Goal: Task Accomplishment & Management: Manage account settings

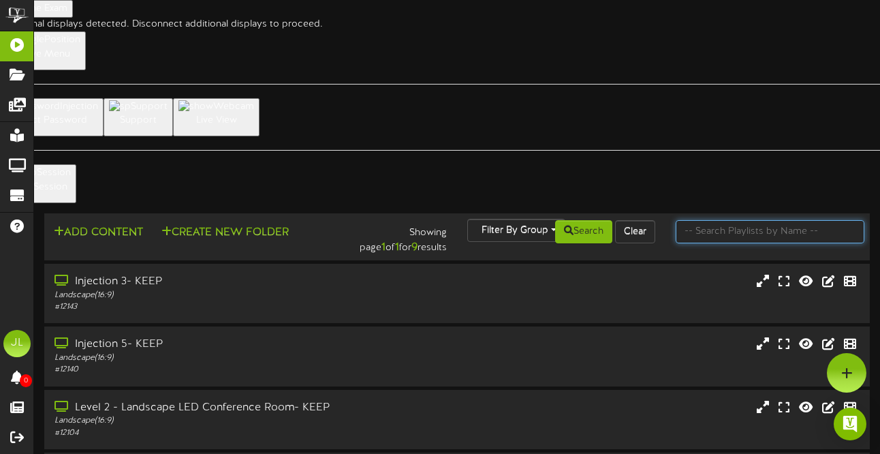
click at [729, 220] on input "text" at bounding box center [770, 231] width 189 height 23
type input "special"
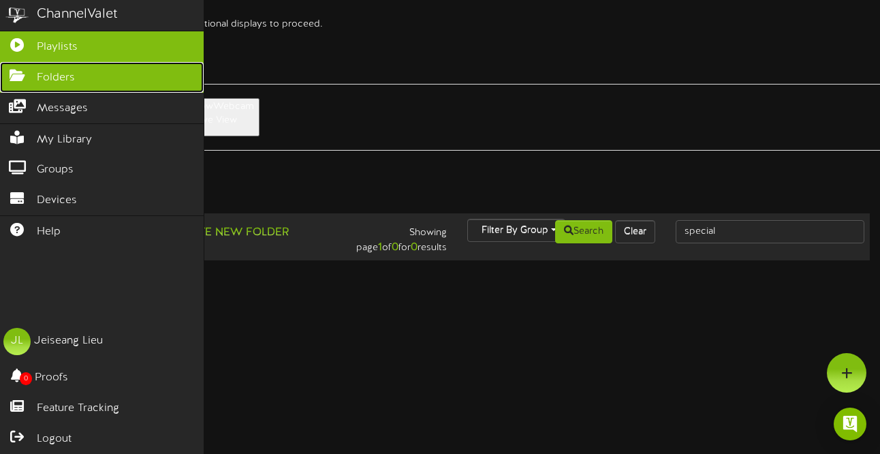
click at [27, 72] on icon at bounding box center [17, 74] width 34 height 10
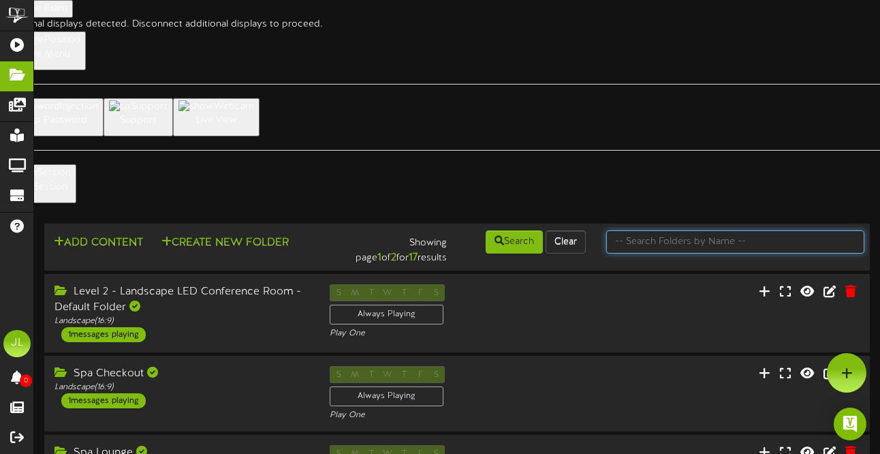
click at [719, 230] on input "text" at bounding box center [735, 241] width 258 height 23
type input "special"
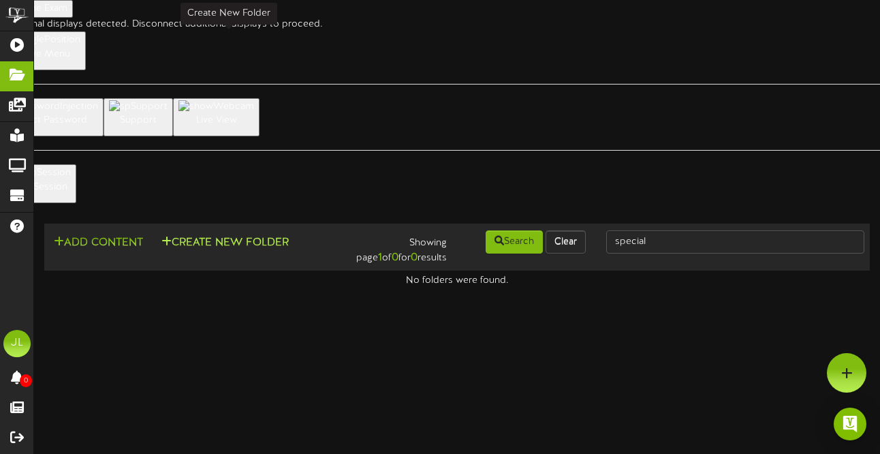
click at [227, 234] on button "Create New Folder" at bounding box center [225, 242] width 136 height 17
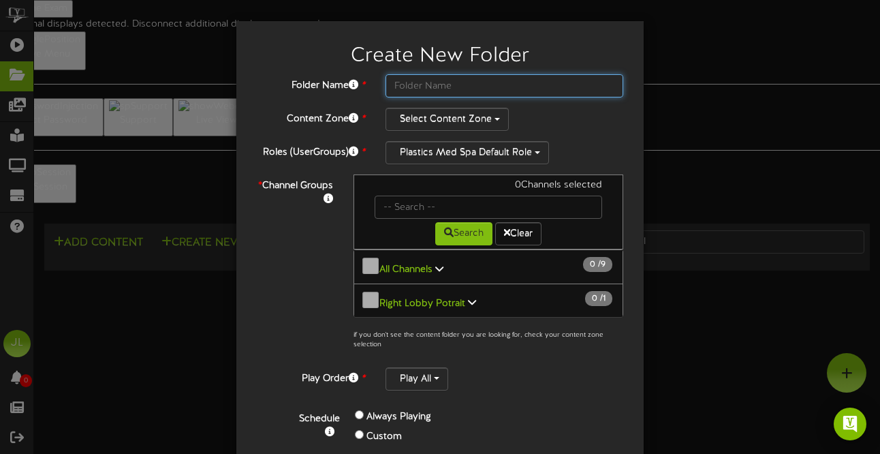
click at [464, 90] on input "text" at bounding box center [504, 85] width 238 height 23
drag, startPoint x: 433, startPoint y: 85, endPoint x: 389, endPoint y: 84, distance: 44.3
click at [389, 84] on input "Specials - Left Screen" at bounding box center [504, 85] width 238 height 23
drag, startPoint x: 435, startPoint y: 86, endPoint x: 339, endPoint y: 77, distance: 96.5
click at [348, 83] on div "Folder Name * One Time - Left Screen" at bounding box center [440, 85] width 387 height 23
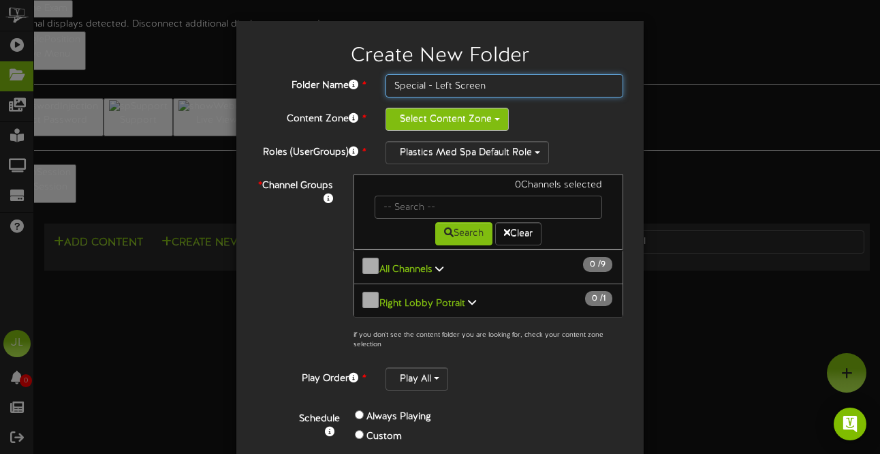
type input "Special - Left Screen"
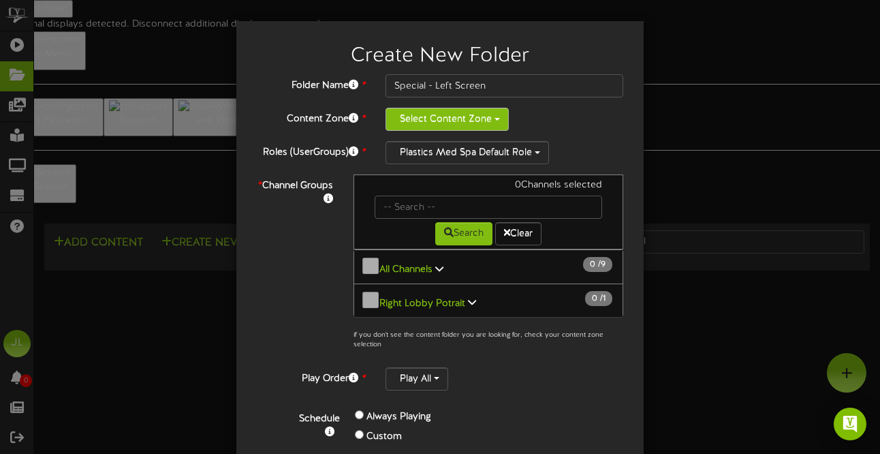
click at [450, 119] on button "Select Content Zone" at bounding box center [446, 119] width 123 height 23
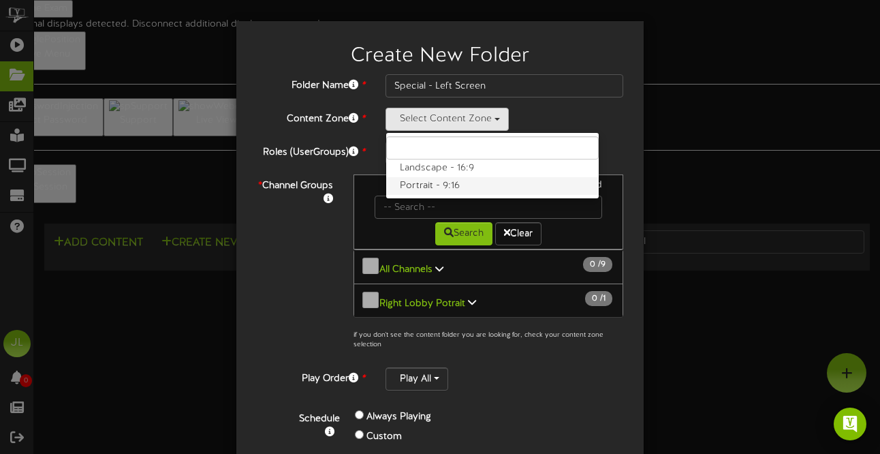
click at [436, 187] on label "Portrait - 9:16" at bounding box center [492, 186] width 212 height 18
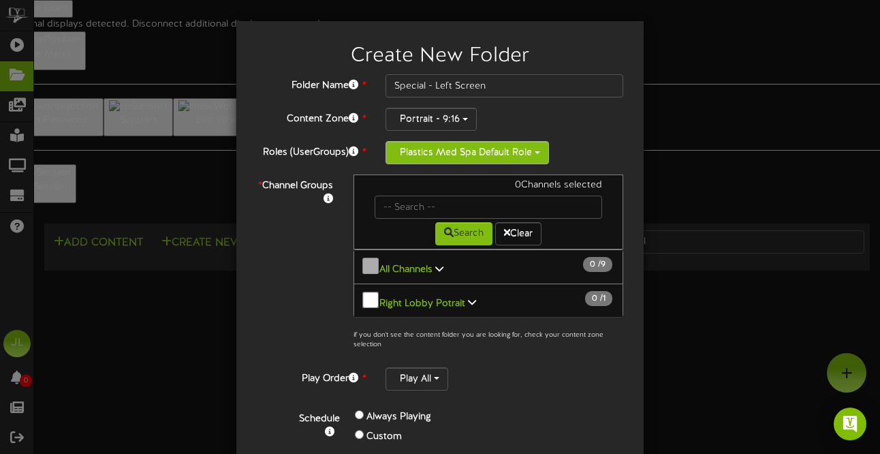
click at [431, 159] on button "Plastics Med Spa Default Role" at bounding box center [466, 152] width 163 height 23
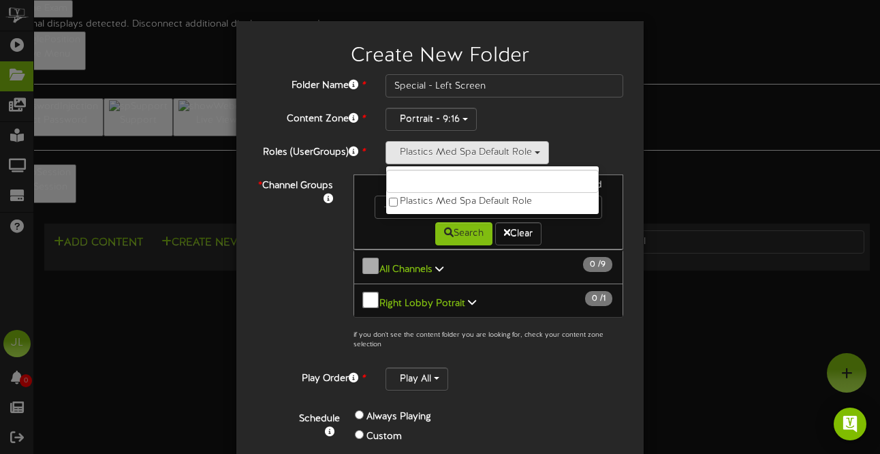
drag, startPoint x: 670, startPoint y: 122, endPoint x: 662, endPoint y: 120, distance: 8.4
click at [670, 122] on div "Create New Folder Folder Name * Special - Left Screen Content Zone * Portrait -…" at bounding box center [440, 227] width 880 height 454
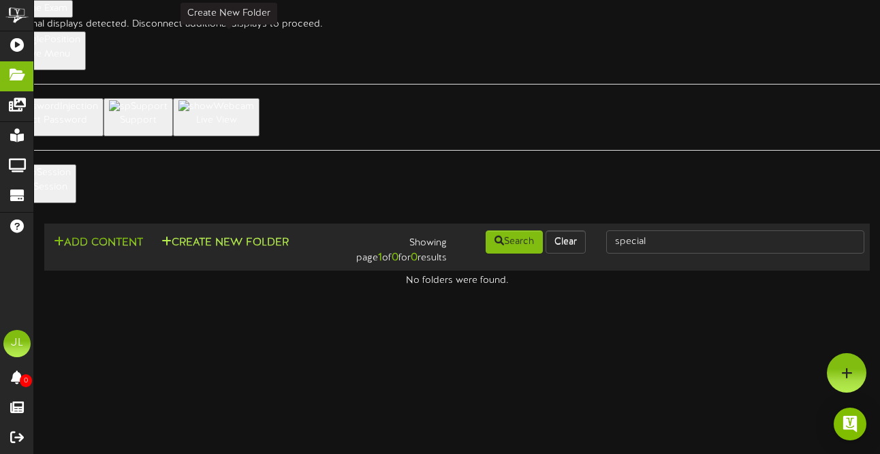
click at [206, 234] on button "Create New Folder" at bounding box center [225, 242] width 136 height 17
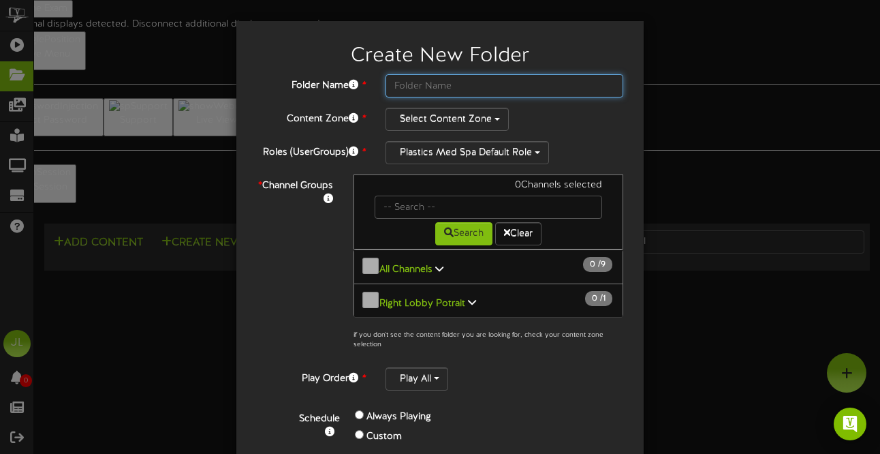
click at [466, 93] on input "text" at bounding box center [504, 85] width 238 height 23
type input "Special - Left Screen"
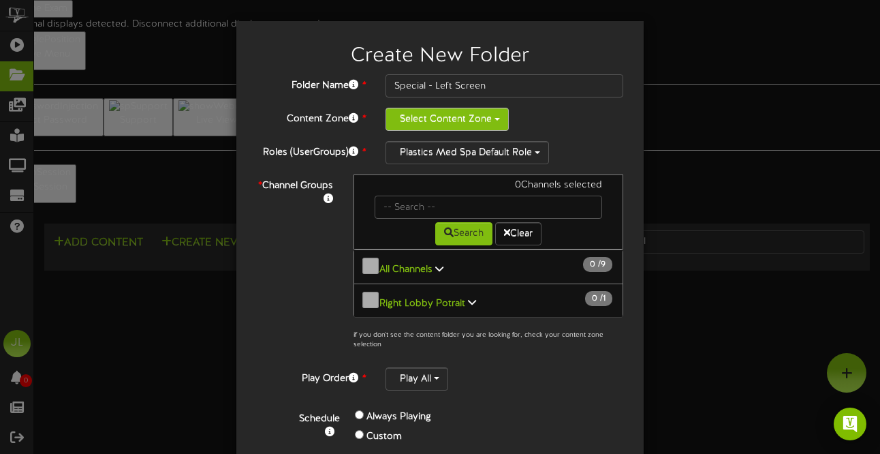
click at [450, 125] on button "Select Content Zone" at bounding box center [446, 119] width 123 height 23
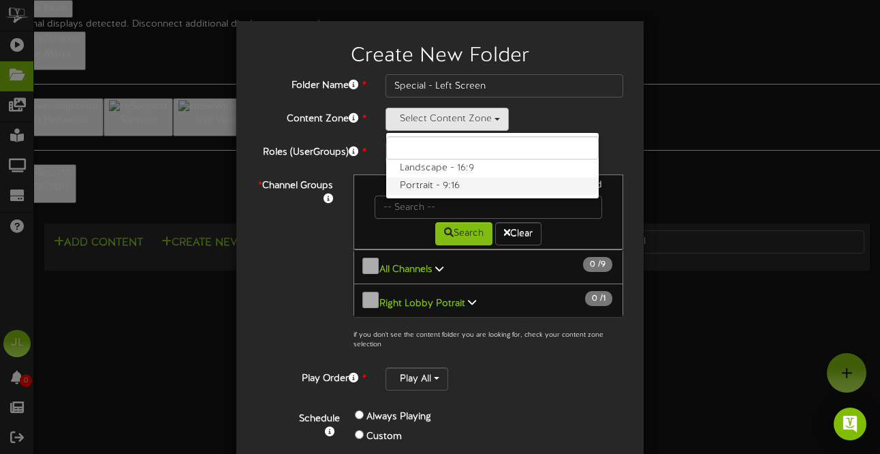
click at [435, 186] on label "Portrait - 9:16" at bounding box center [492, 186] width 212 height 18
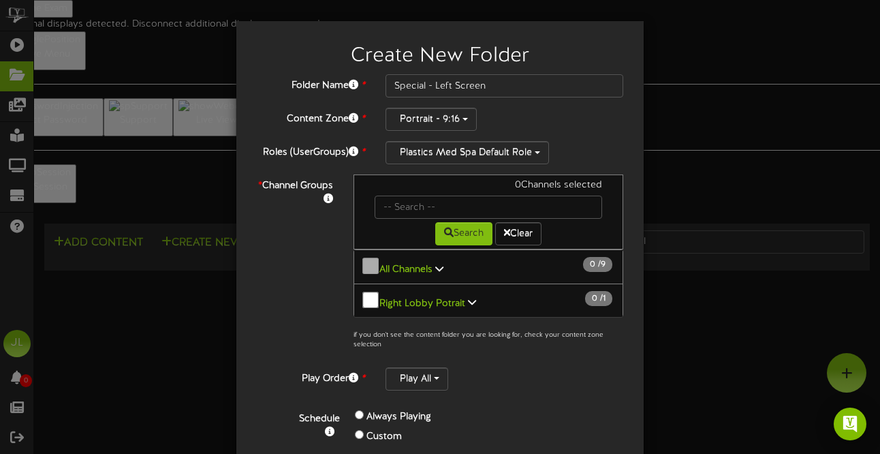
scroll to position [7, 0]
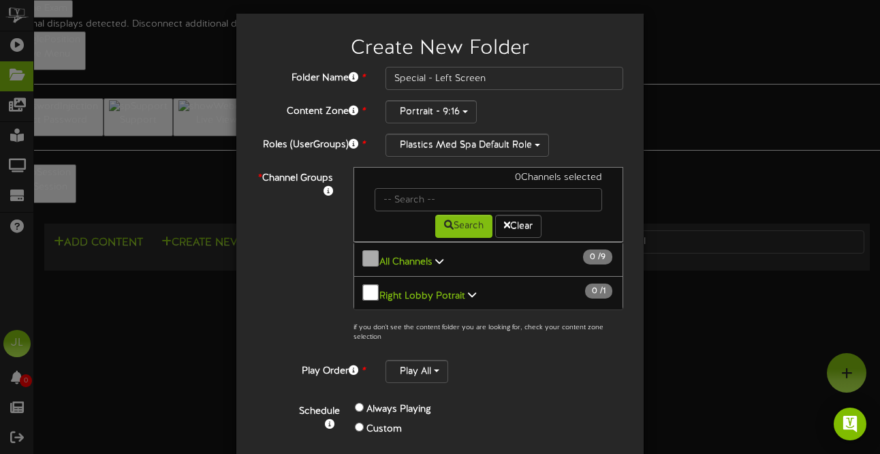
click at [468, 290] on icon at bounding box center [472, 294] width 8 height 10
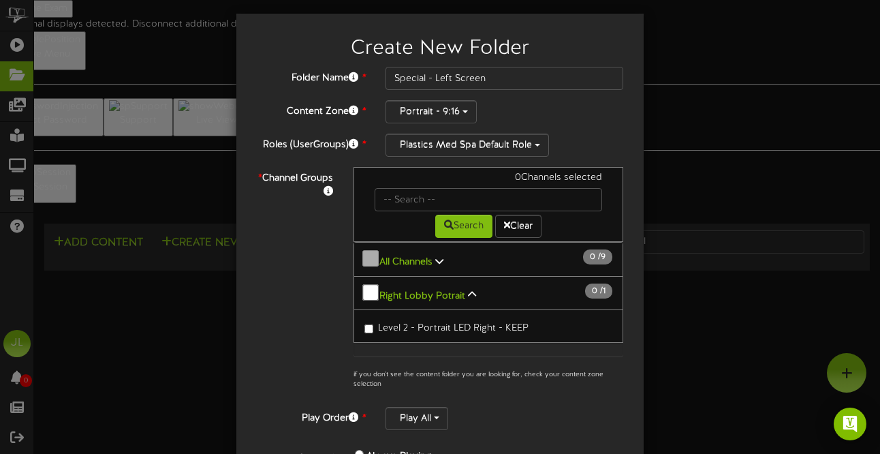
click at [436, 264] on button "All Channels 0 / 9" at bounding box center [488, 259] width 270 height 35
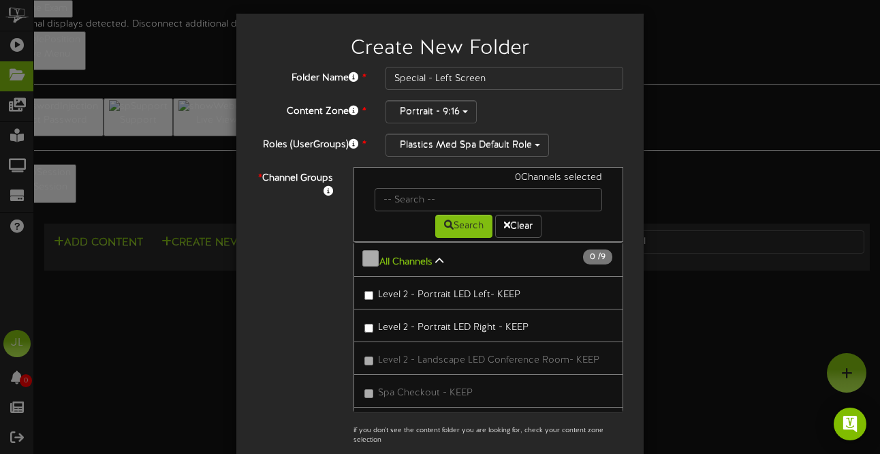
click at [436, 296] on label "Level 2 - Portrait LED Left- KEEP" at bounding box center [442, 292] width 156 height 18
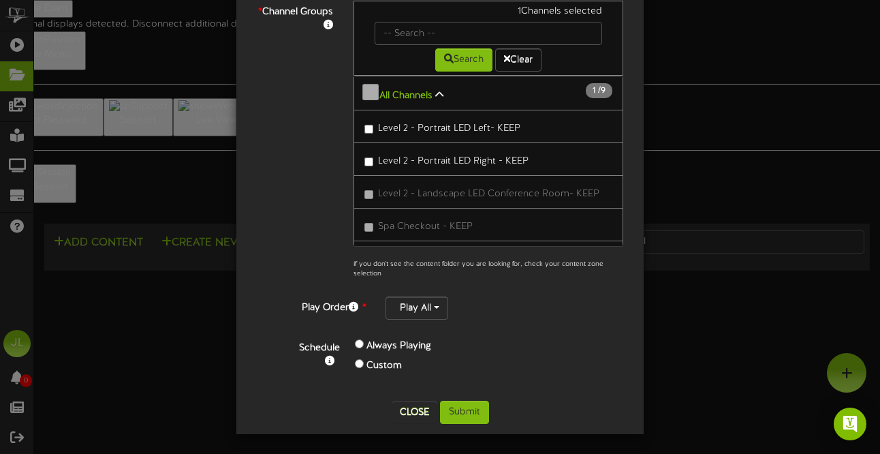
click at [362, 368] on div "Custom" at bounding box center [446, 366] width 182 height 20
click at [362, 367] on div "Custom" at bounding box center [446, 366] width 182 height 20
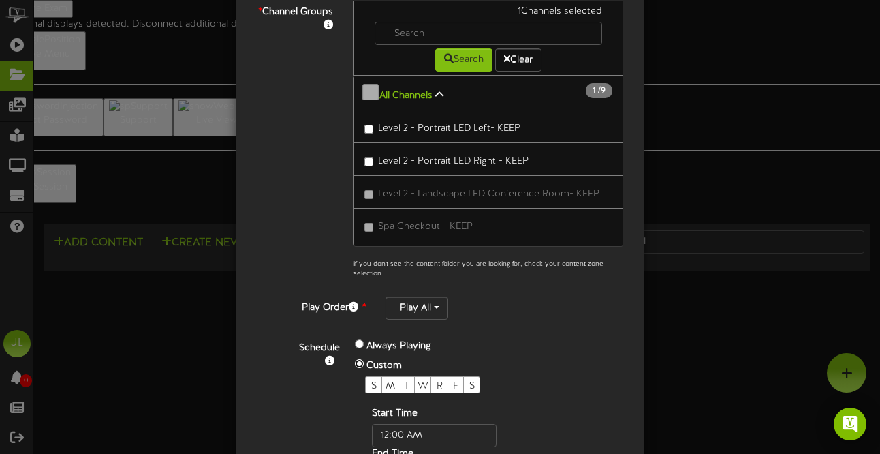
scroll to position [228, 0]
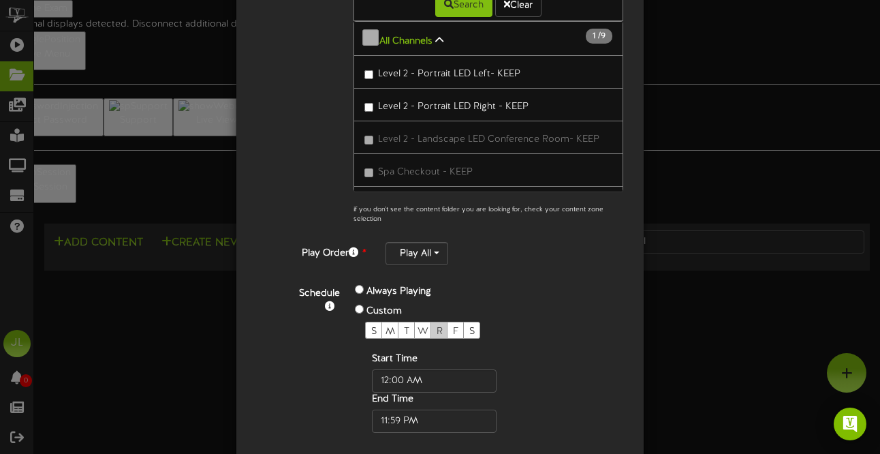
click at [441, 332] on span "R" at bounding box center [440, 331] width 6 height 10
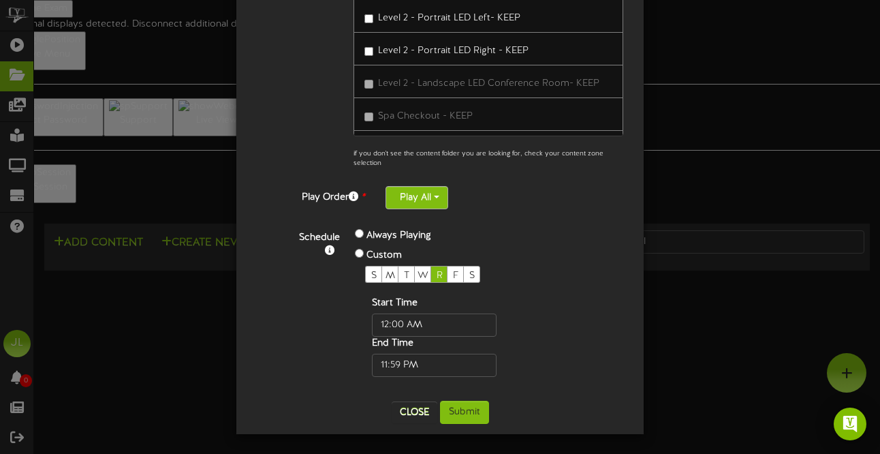
click at [424, 202] on button "Play All" at bounding box center [416, 197] width 63 height 23
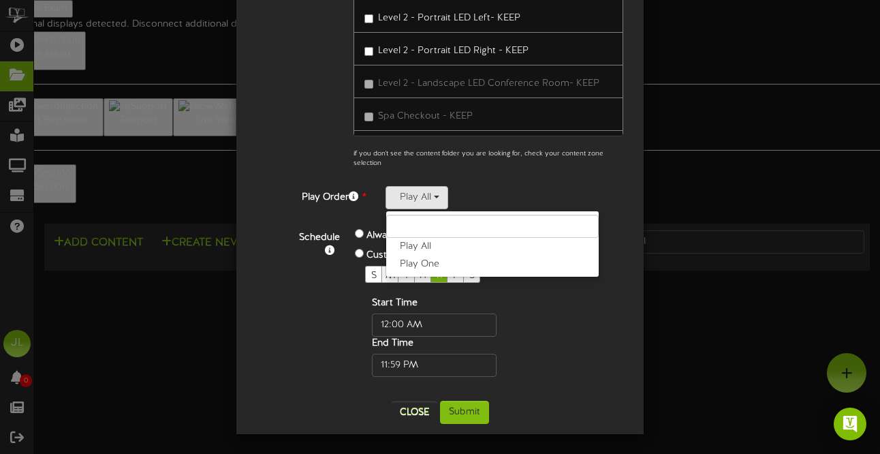
click at [478, 180] on div "Folder Name * Special - Left Screen Content Zone * Portrait - 9:16 Landscape - …" at bounding box center [440, 90] width 366 height 600
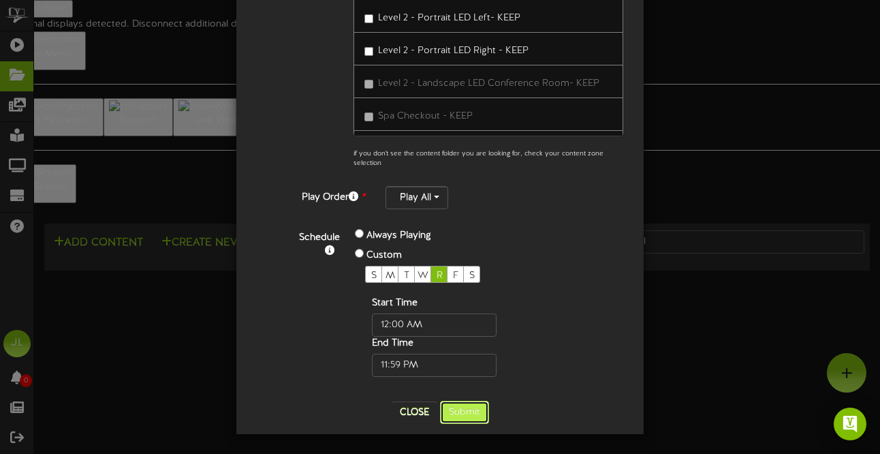
click at [471, 405] on button "Submit" at bounding box center [464, 411] width 49 height 23
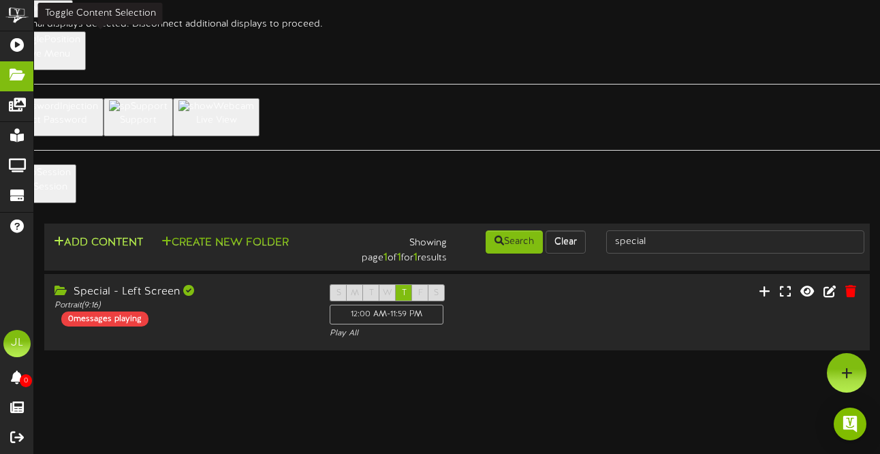
click at [136, 234] on button "Add Content" at bounding box center [98, 242] width 97 height 17
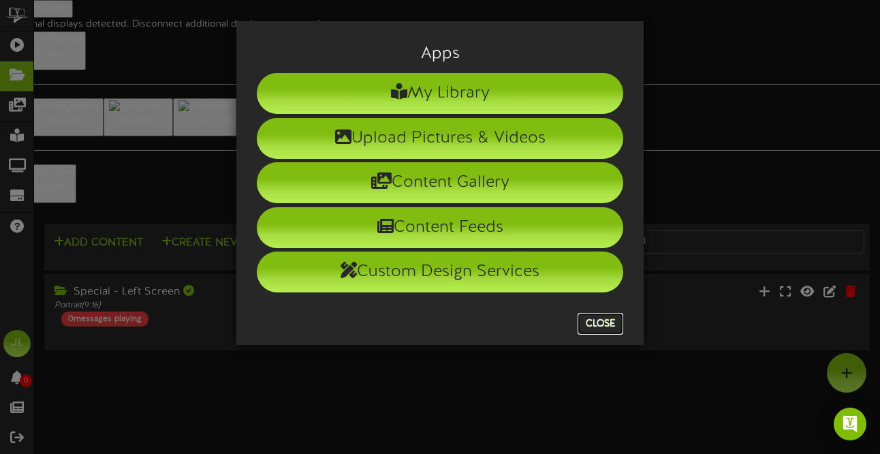
click at [598, 326] on button "Close" at bounding box center [601, 324] width 46 height 22
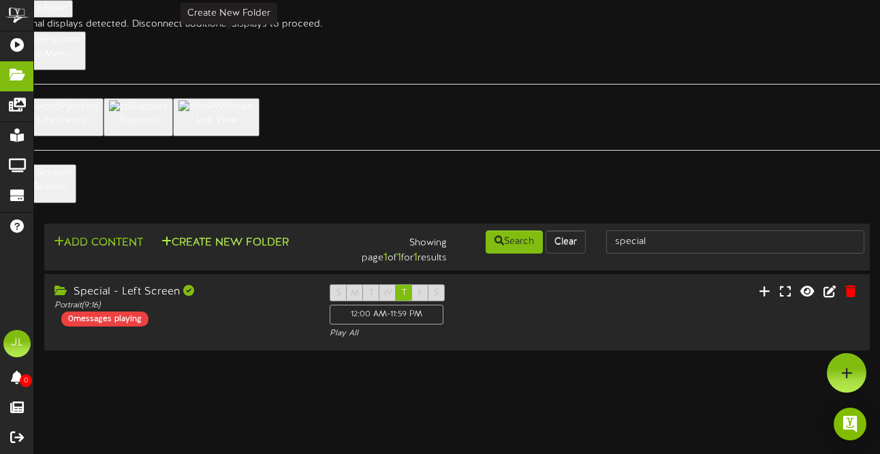
click at [230, 234] on button "Create New Folder" at bounding box center [225, 242] width 136 height 17
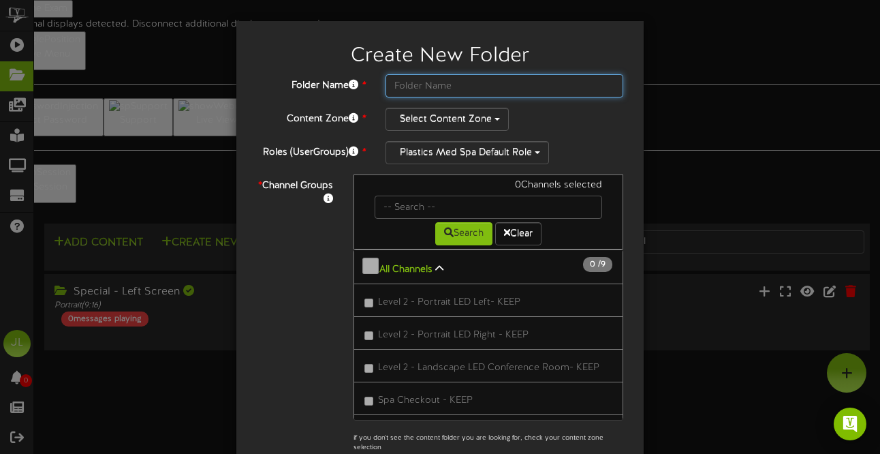
click at [459, 89] on input "text" at bounding box center [504, 85] width 238 height 23
type input "Special - Right Screen"
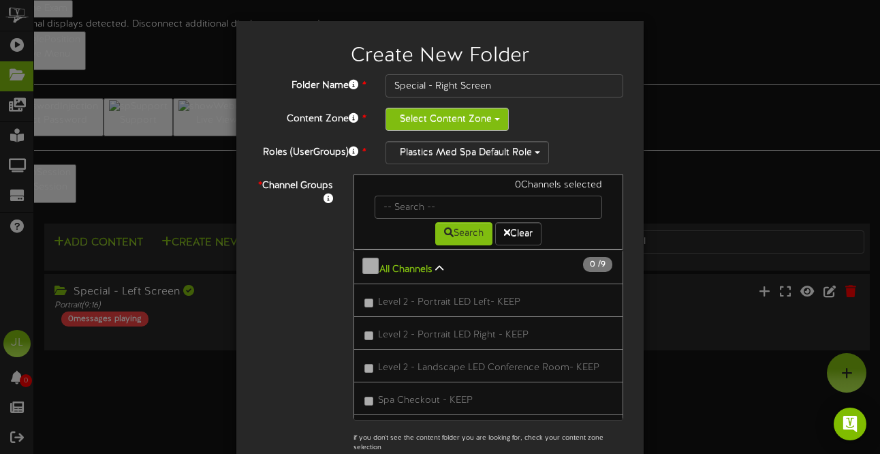
click at [445, 119] on button "Select Content Zone" at bounding box center [446, 119] width 123 height 23
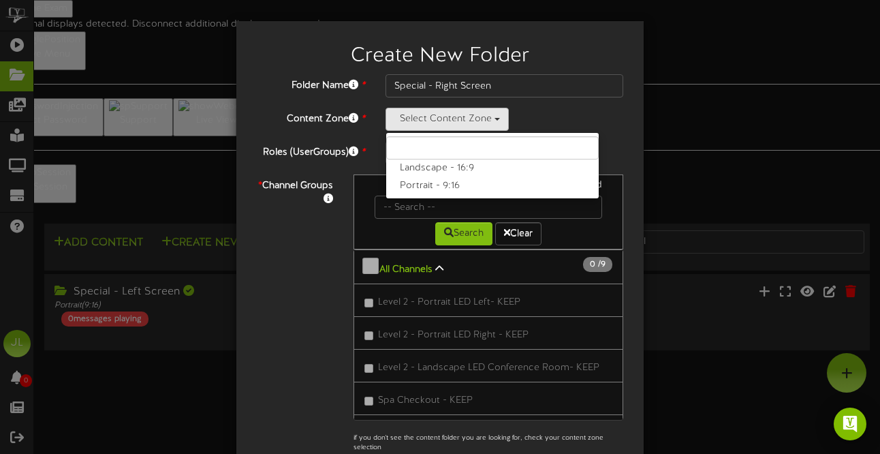
click at [450, 177] on label "Portrait - 9:16" at bounding box center [492, 186] width 212 height 18
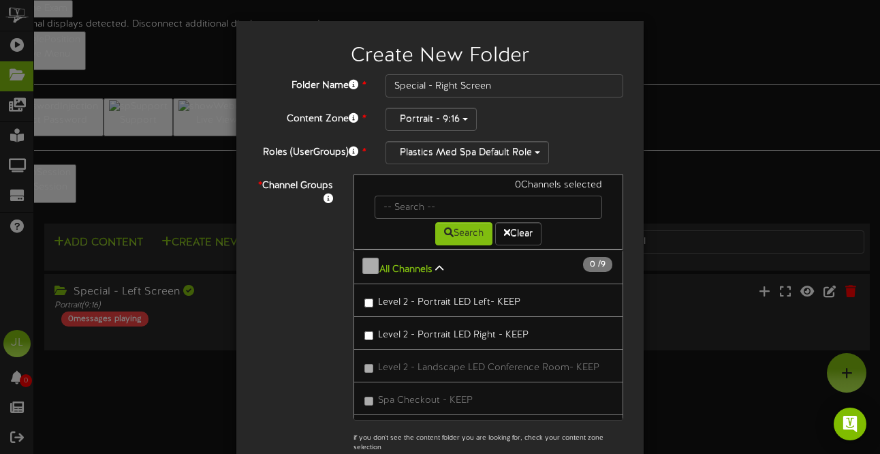
click at [407, 330] on span "Level 2 - Portrait LED Right - KEEP" at bounding box center [453, 335] width 151 height 10
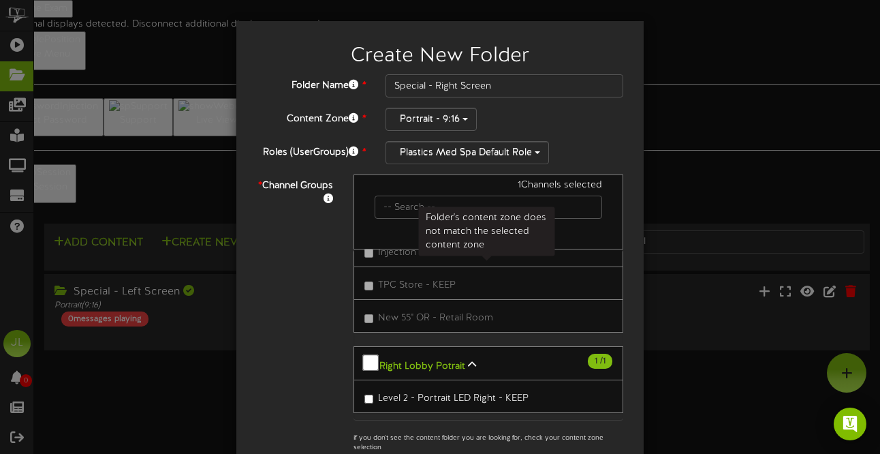
scroll to position [174, 0]
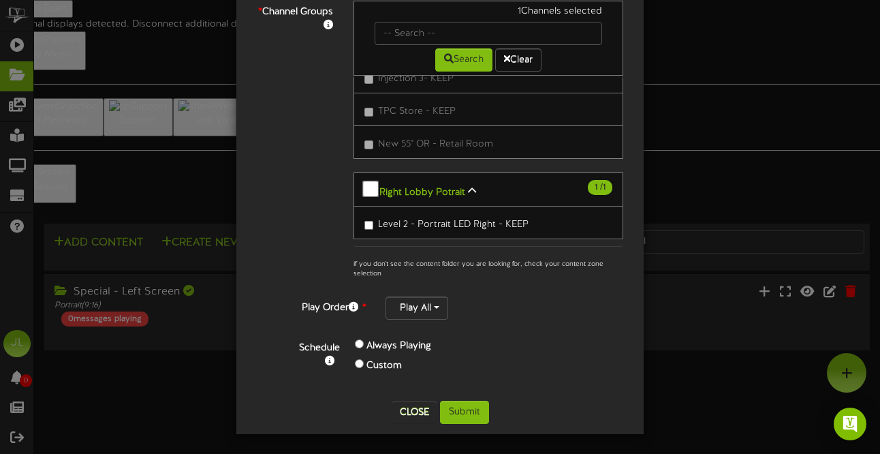
click at [396, 368] on label "Custom" at bounding box center [383, 366] width 35 height 14
click at [385, 364] on label "Custom" at bounding box center [383, 366] width 35 height 14
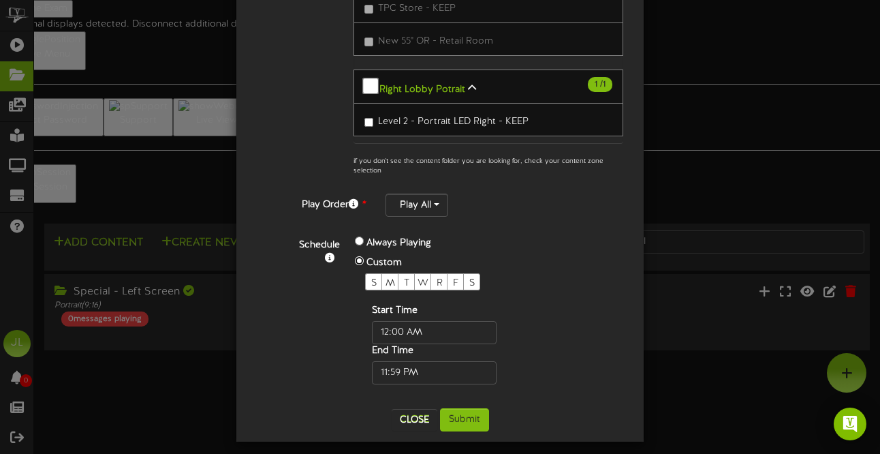
scroll to position [284, 0]
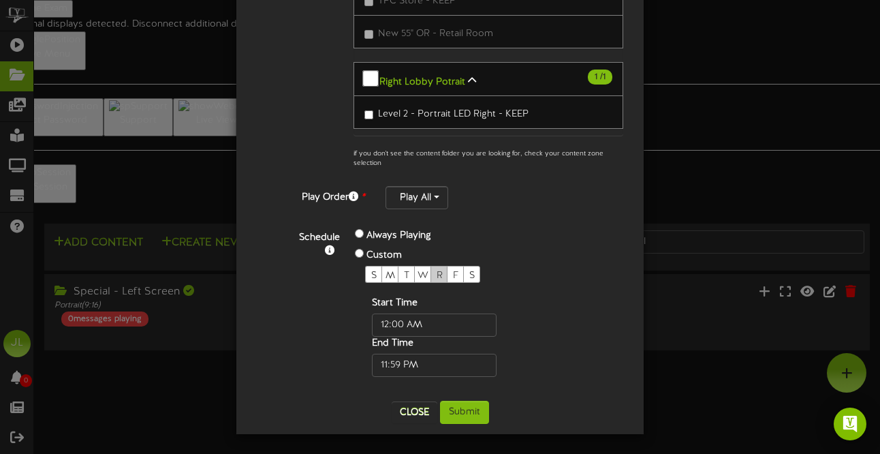
click at [443, 279] on div "R" at bounding box center [438, 274] width 17 height 17
click at [472, 411] on button "Submit" at bounding box center [464, 411] width 49 height 23
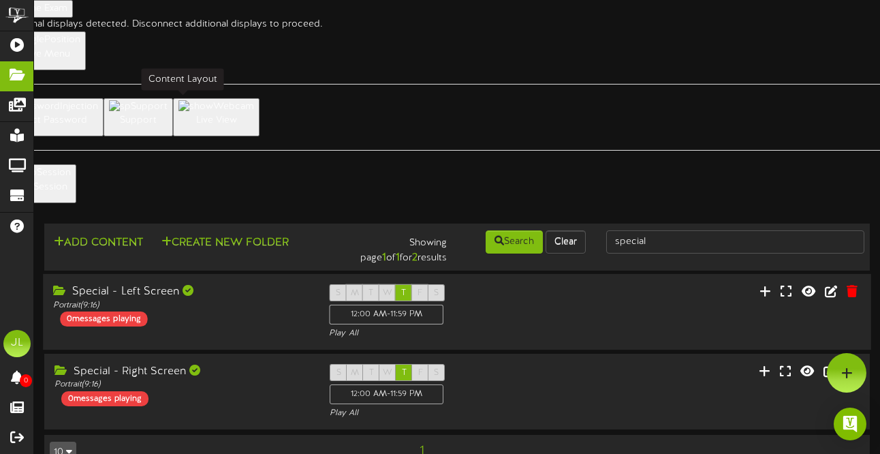
click at [219, 300] on div "Portrait ( 9:16 )" at bounding box center [180, 306] width 255 height 12
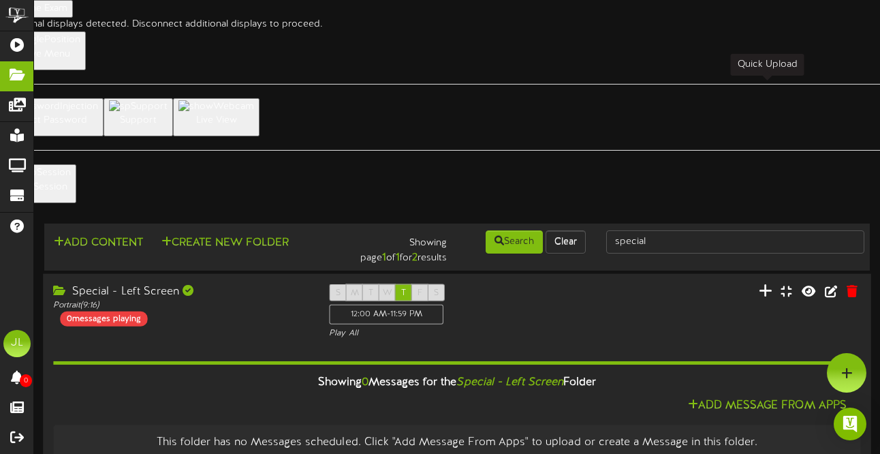
click at [762, 283] on icon at bounding box center [766, 290] width 14 height 15
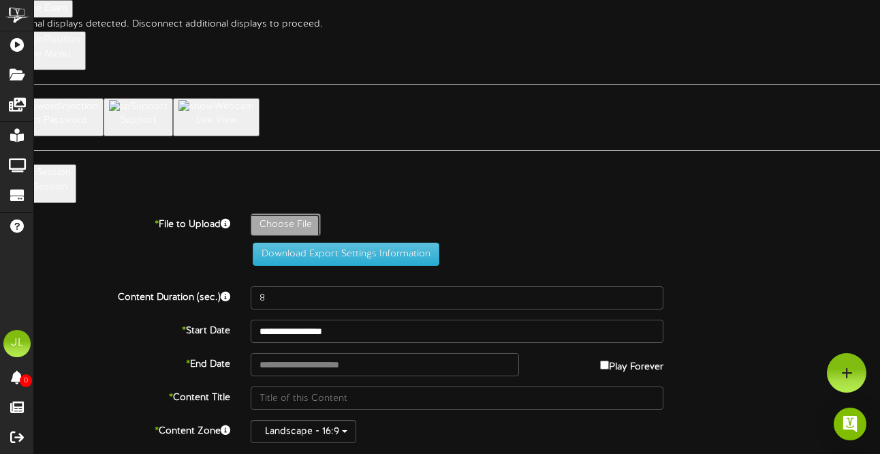
type input "**********"
type input "2"
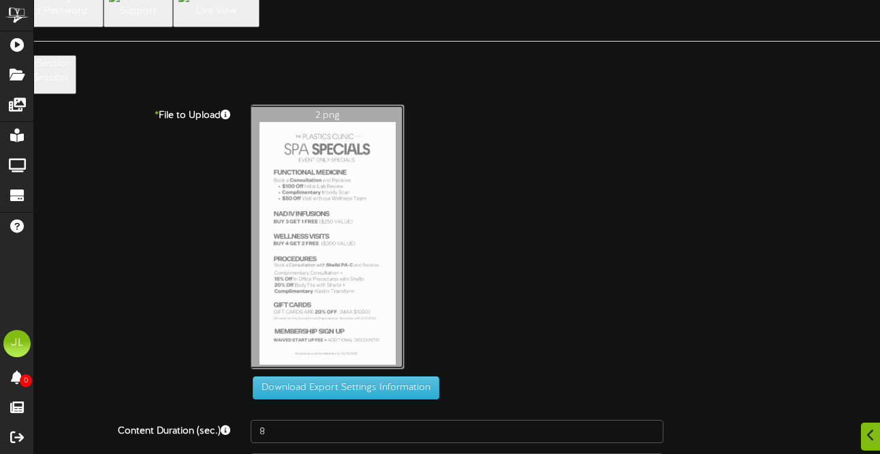
scroll to position [133, 0]
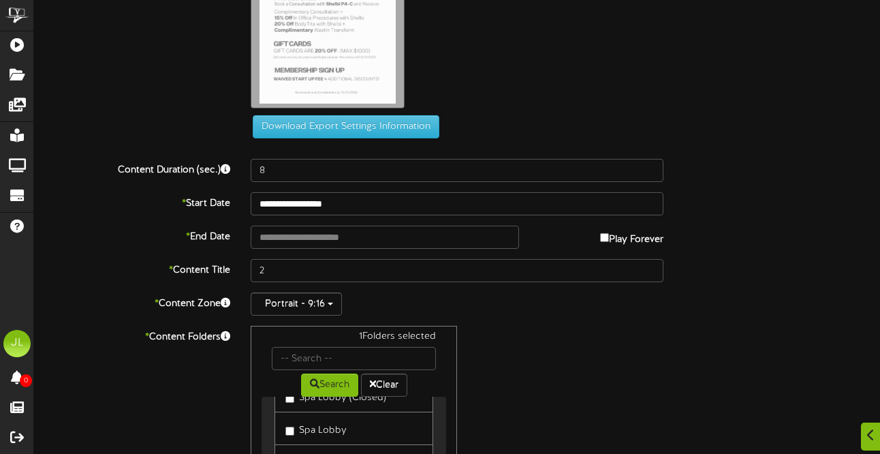
scroll to position [0, 0]
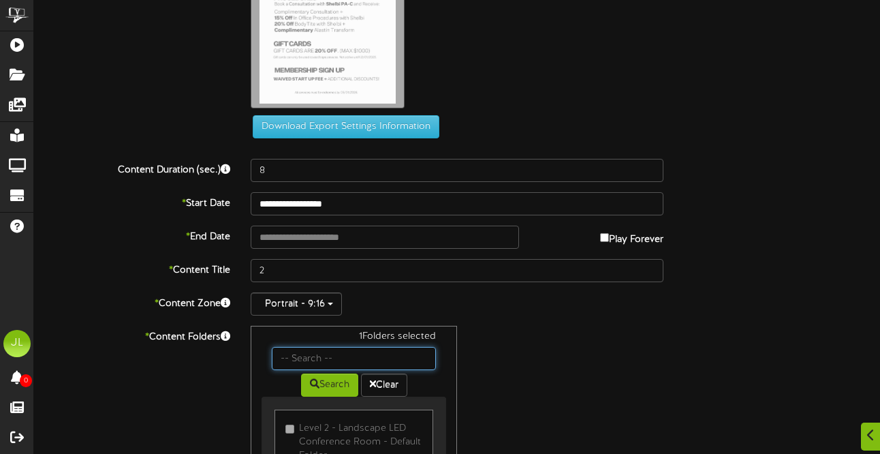
click at [368, 347] on input "text" at bounding box center [354, 358] width 164 height 23
type input "special"
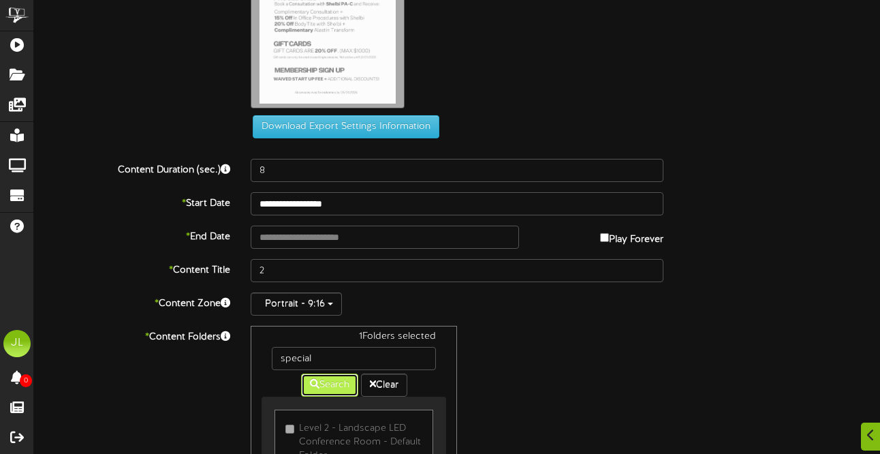
click at [339, 373] on button "Search" at bounding box center [329, 384] width 57 height 23
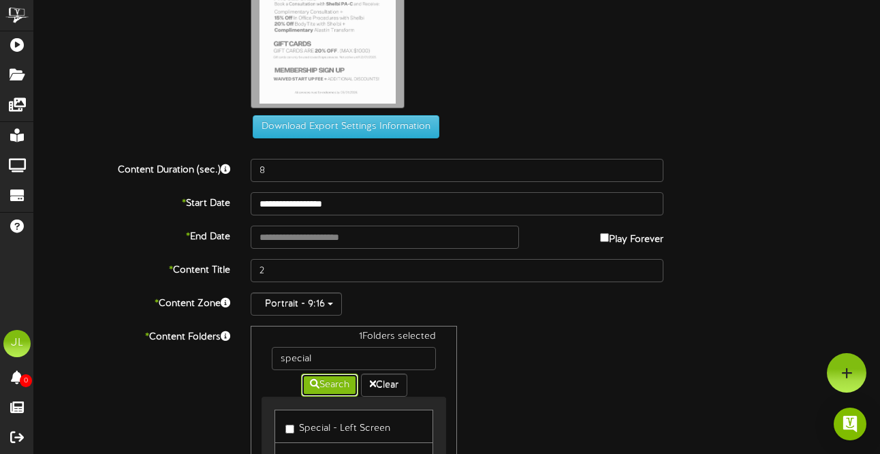
scroll to position [305, 0]
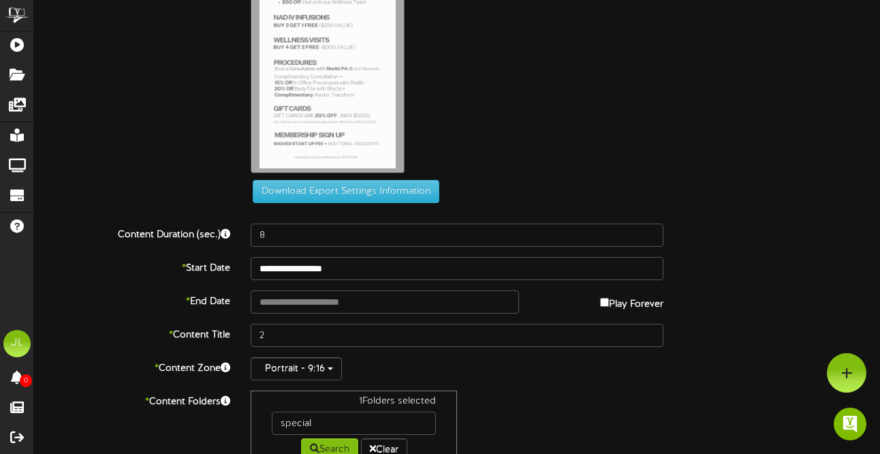
type input "**********"
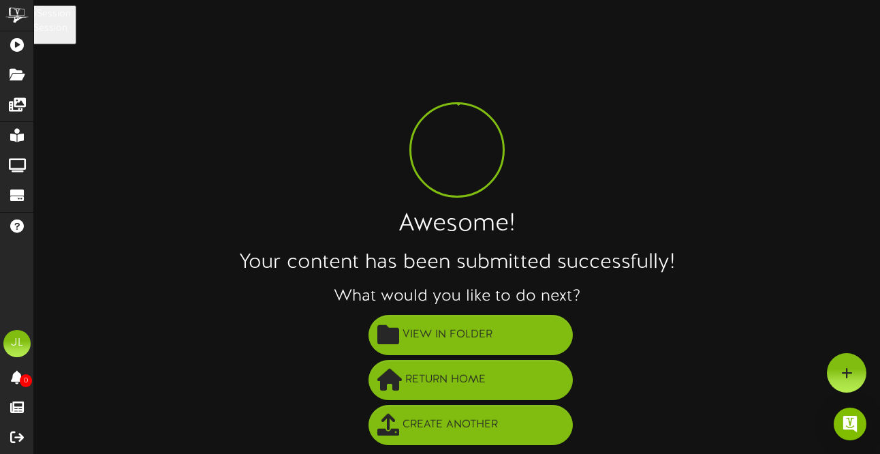
scroll to position [0, 0]
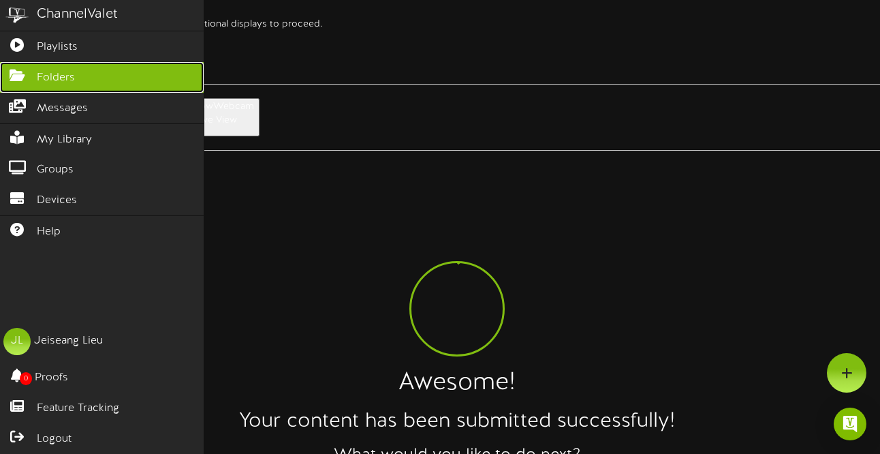
click at [26, 76] on icon at bounding box center [17, 74] width 34 height 10
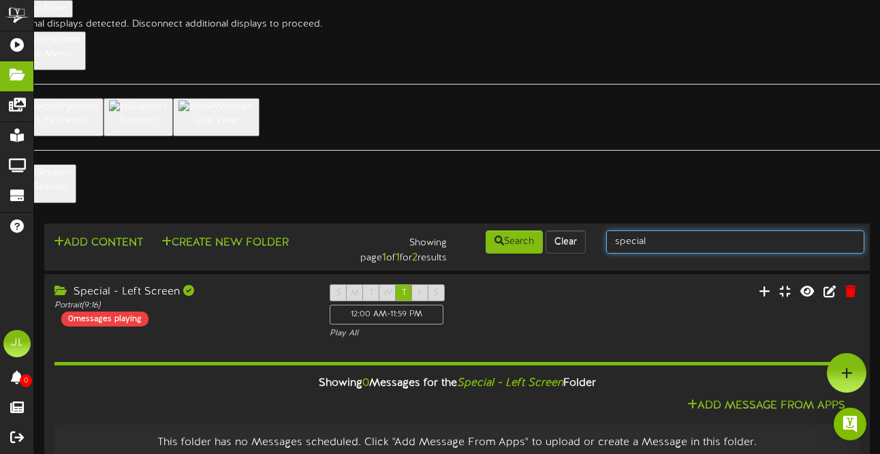
click at [638, 230] on input "special" at bounding box center [735, 241] width 258 height 23
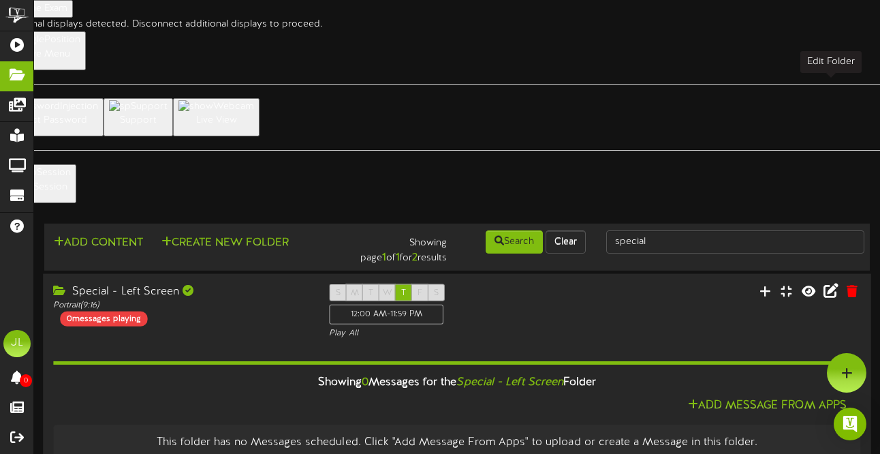
click at [831, 283] on icon at bounding box center [830, 290] width 15 height 15
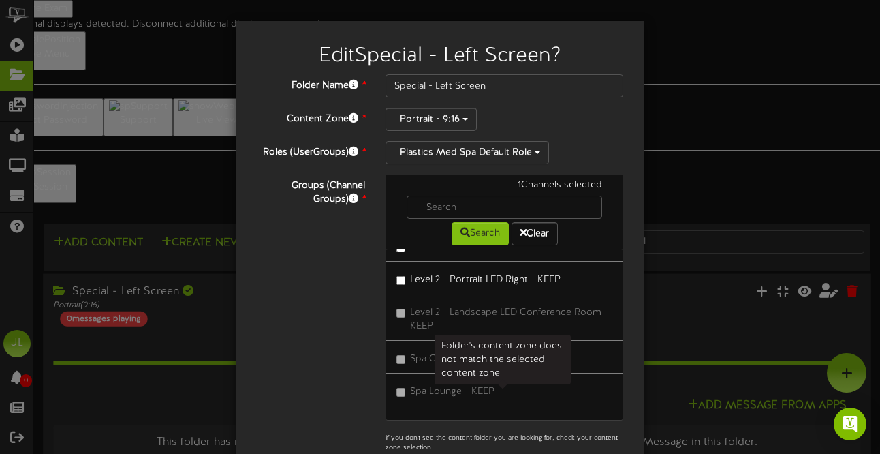
scroll to position [79, 0]
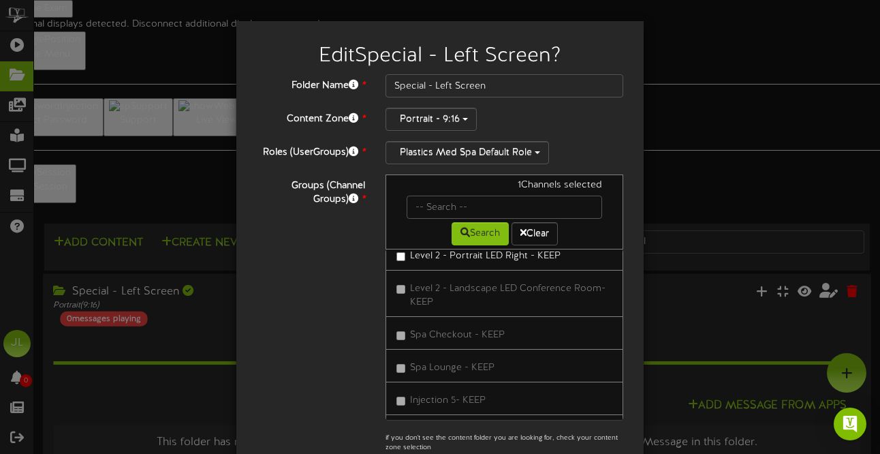
click at [714, 154] on div "Edit Special - Left Screen ? Folder Name * Special - Left Screen Content Zone *…" at bounding box center [440, 227] width 880 height 454
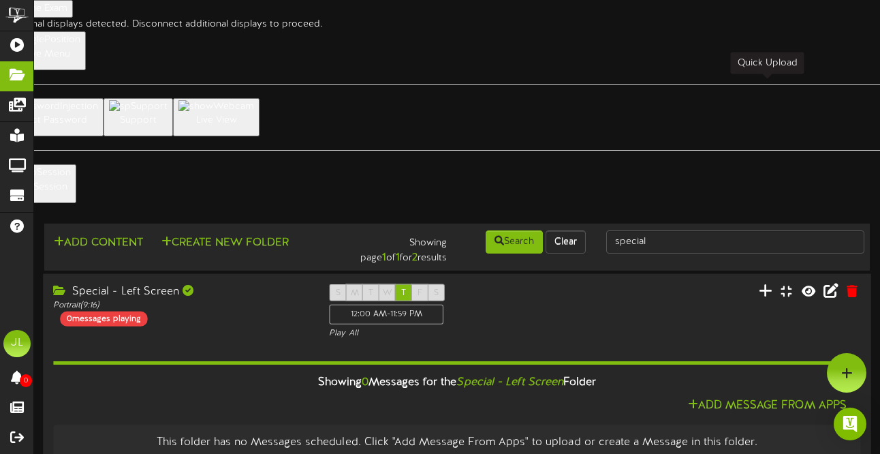
click at [770, 283] on icon at bounding box center [766, 290] width 14 height 15
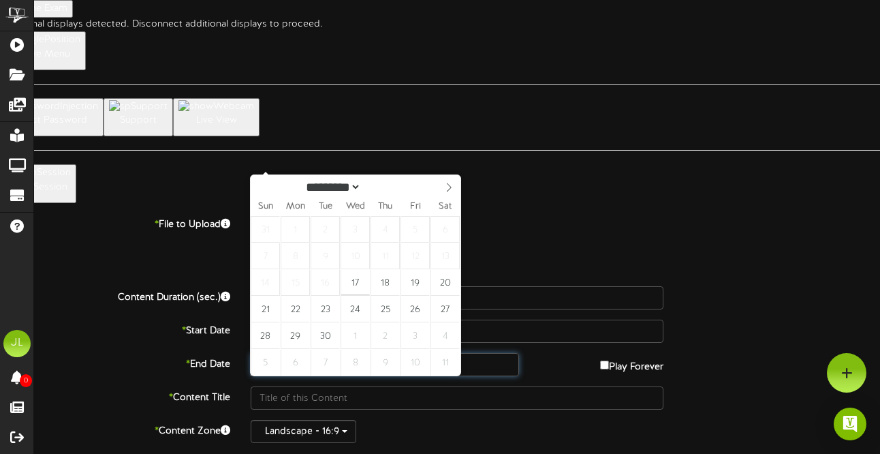
click at [343, 353] on input "text" at bounding box center [385, 364] width 268 height 23
type input "**********"
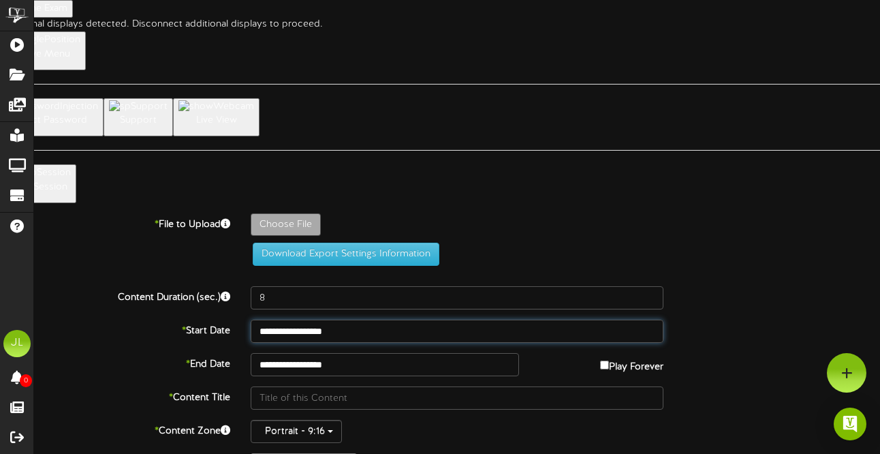
click at [360, 319] on input "**********" at bounding box center [457, 330] width 413 height 23
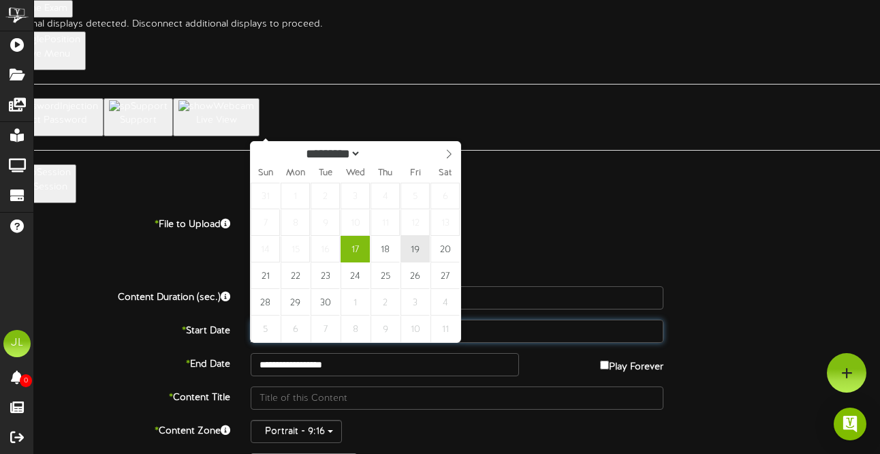
type input "**********"
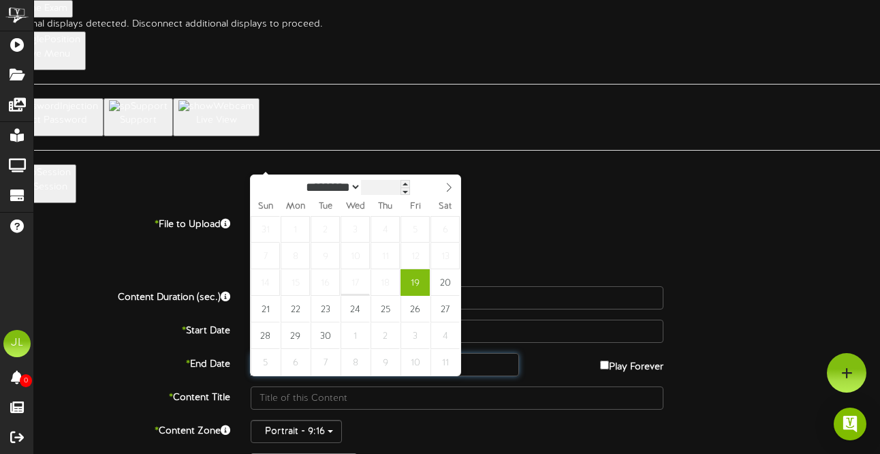
click at [375, 353] on input "**********" at bounding box center [385, 364] width 268 height 23
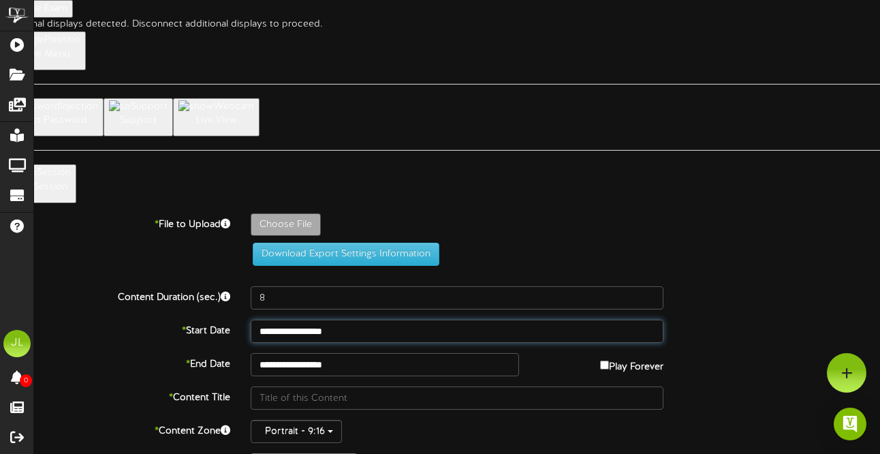
click at [384, 319] on input "**********" at bounding box center [457, 330] width 413 height 23
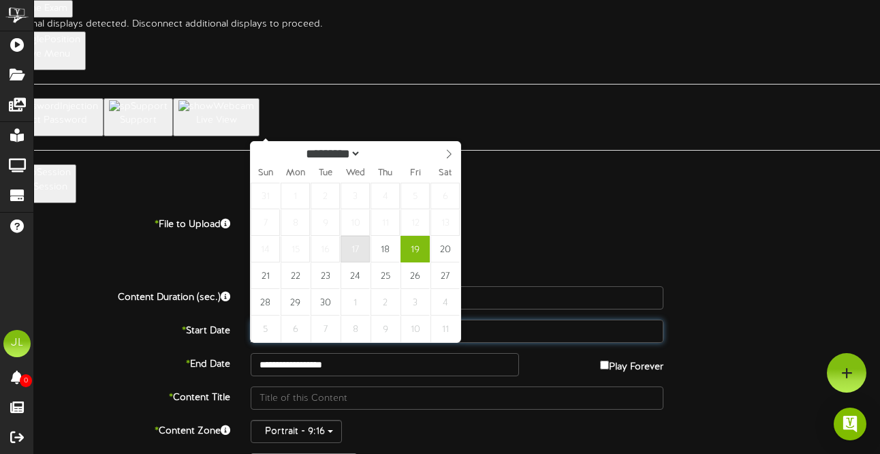
type input "**********"
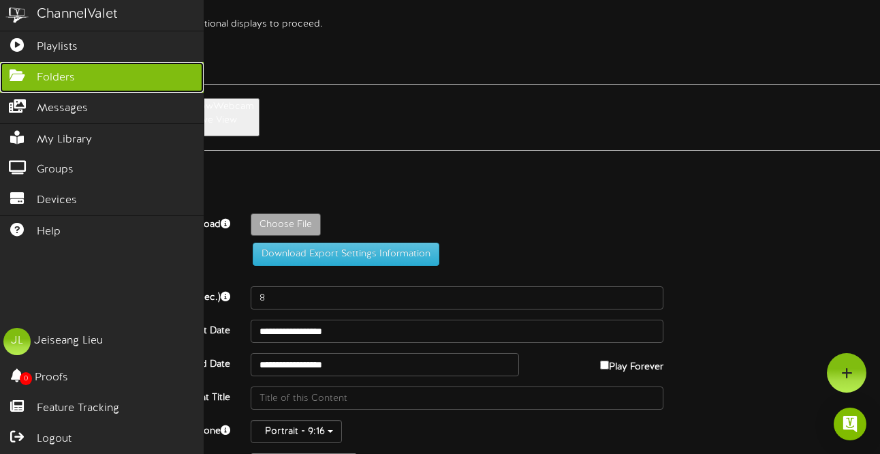
click at [26, 78] on icon at bounding box center [17, 74] width 34 height 10
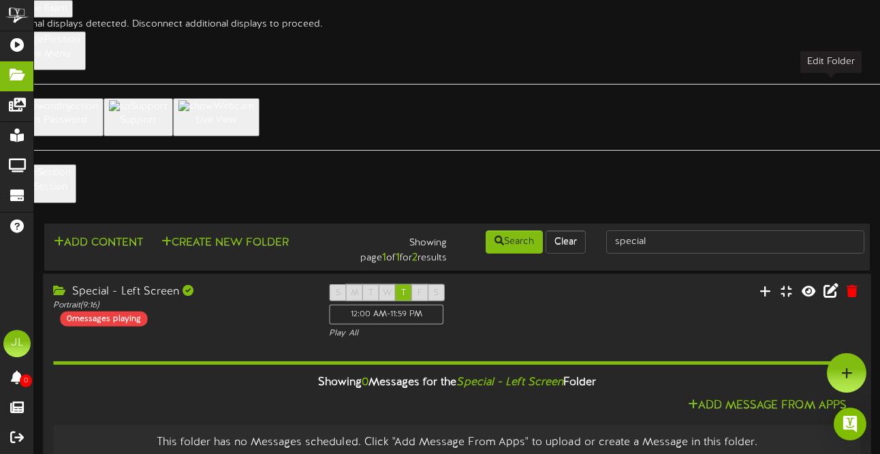
click at [829, 283] on icon at bounding box center [830, 290] width 15 height 15
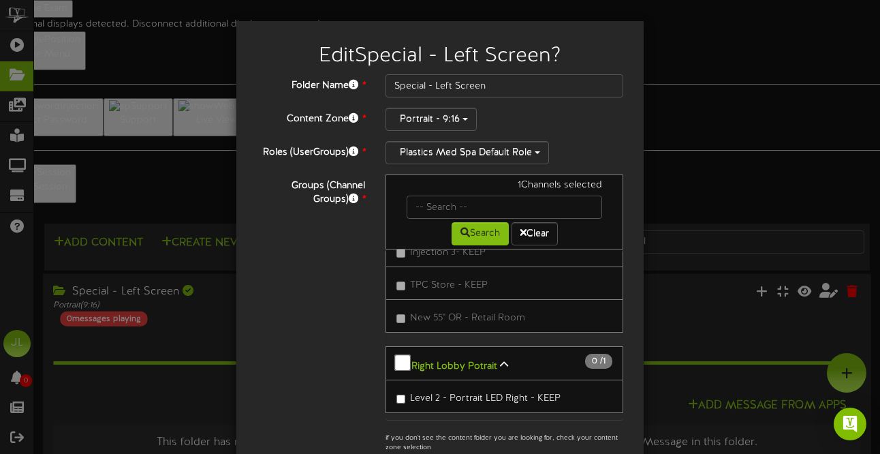
scroll to position [313, 0]
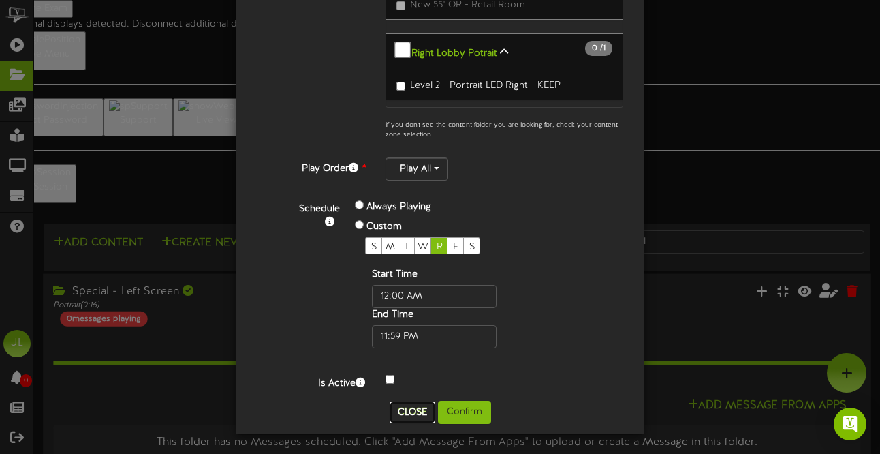
click at [412, 413] on button "Close" at bounding box center [413, 412] width 46 height 22
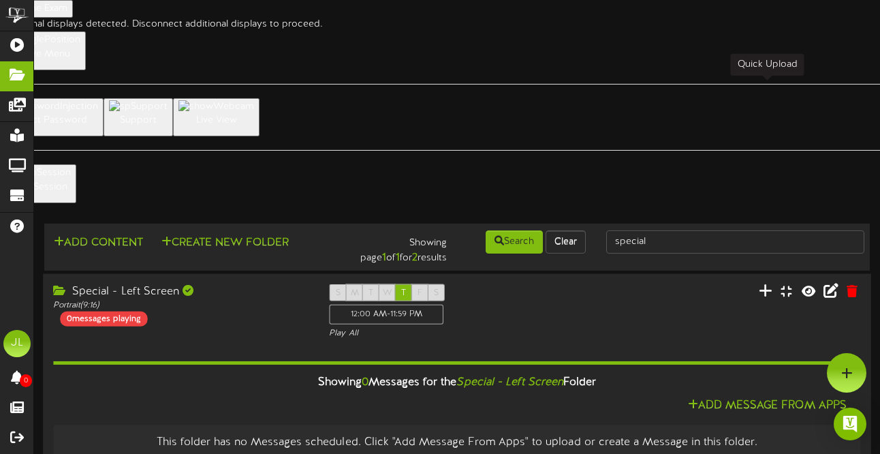
click at [766, 283] on icon at bounding box center [766, 290] width 14 height 15
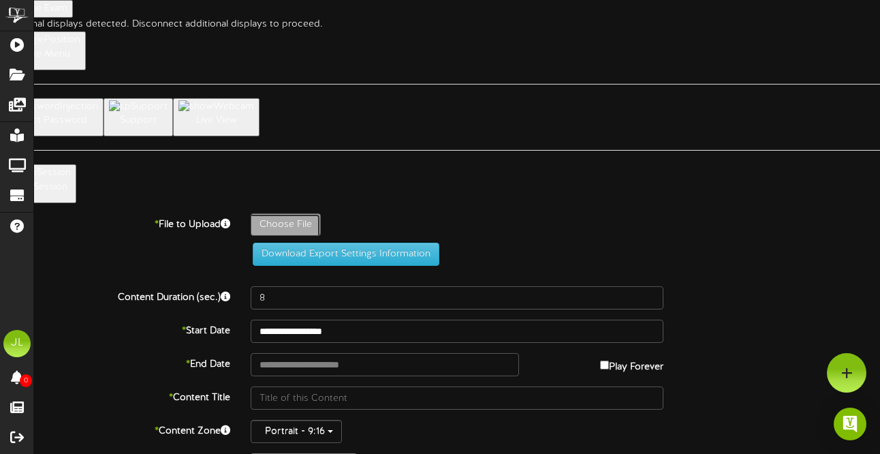
type input "**********"
type input "1"
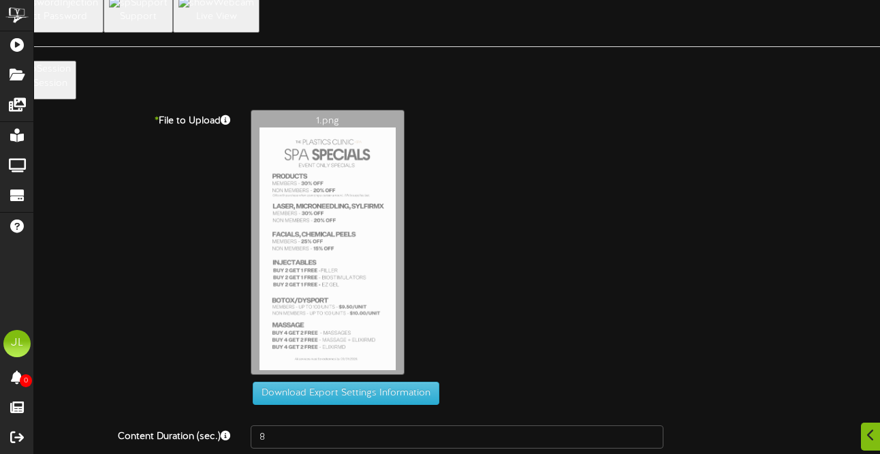
scroll to position [133, 0]
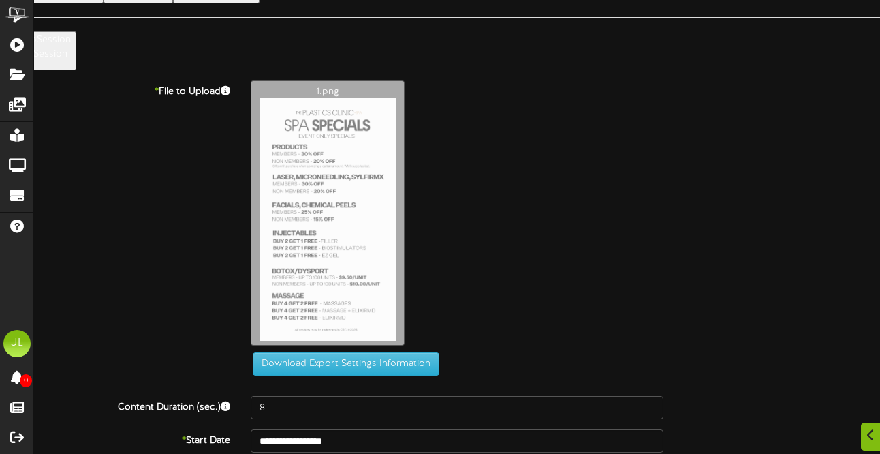
type input "**********"
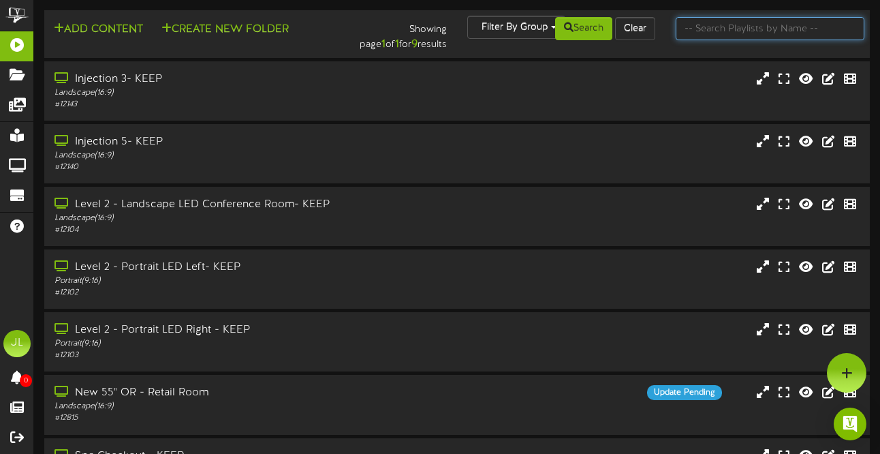
click at [729, 31] on input "text" at bounding box center [770, 28] width 189 height 23
type input "thursday"
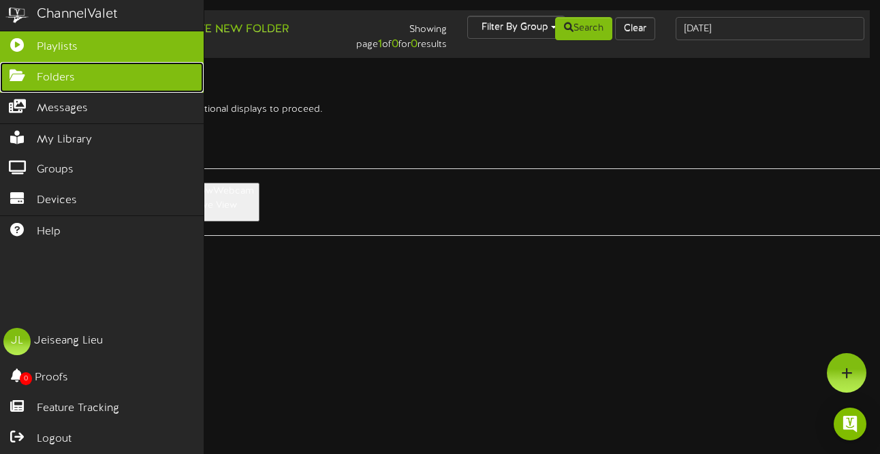
click at [23, 79] on icon at bounding box center [17, 74] width 34 height 10
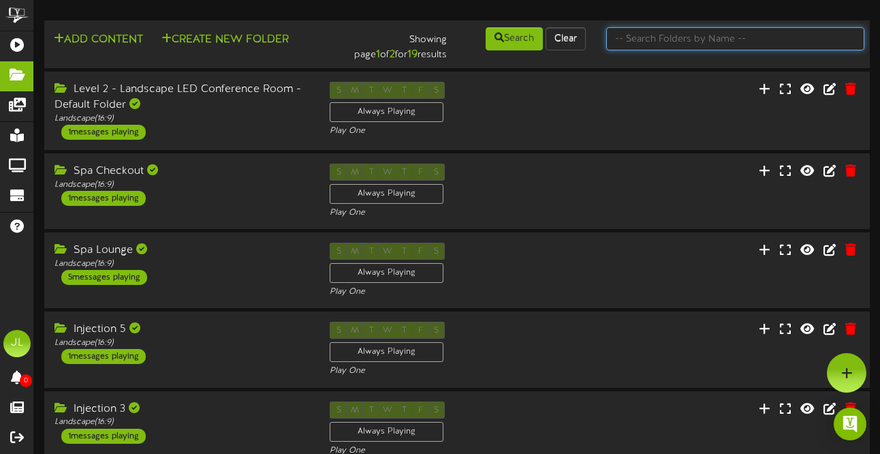
click at [658, 41] on input "text" at bounding box center [735, 38] width 258 height 23
type input "thursday"
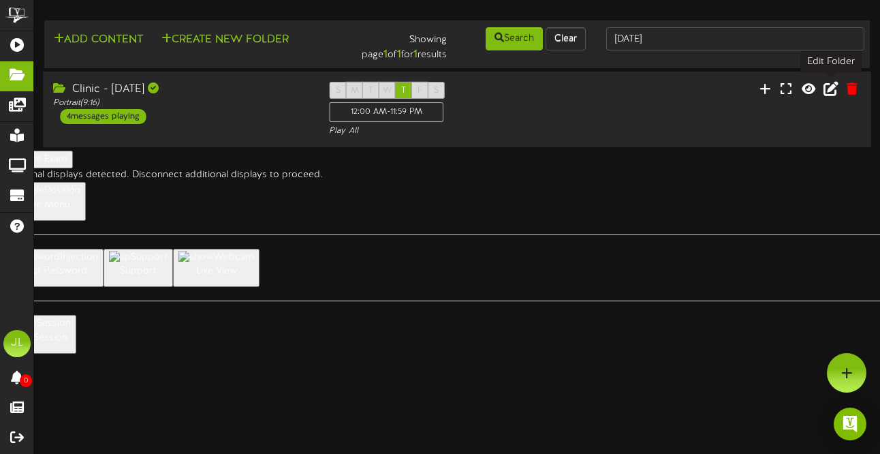
click at [832, 95] on icon at bounding box center [830, 87] width 15 height 15
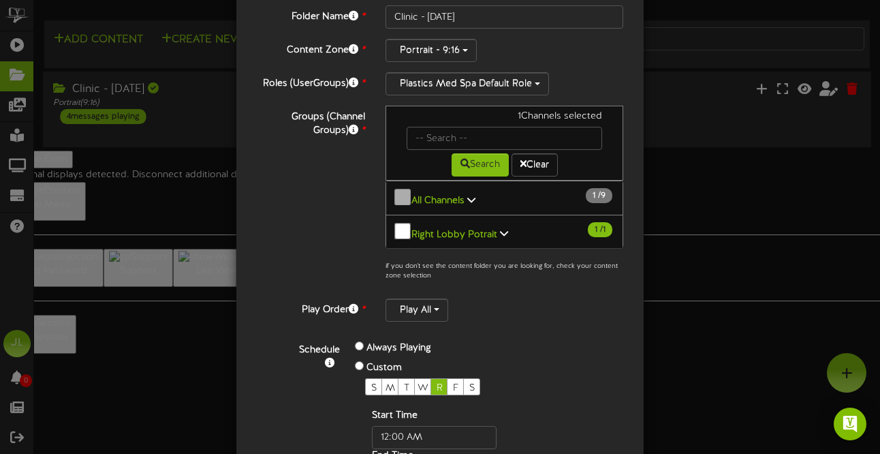
scroll to position [203, 0]
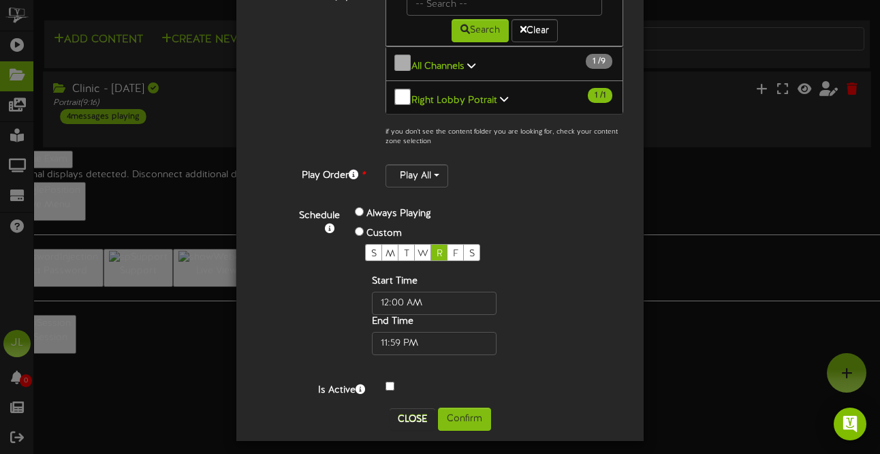
click at [445, 245] on div "S M T W R F S" at bounding box center [456, 252] width 182 height 17
click at [439, 249] on span "R" at bounding box center [440, 254] width 6 height 10
click at [471, 411] on button "Confirm" at bounding box center [464, 418] width 53 height 23
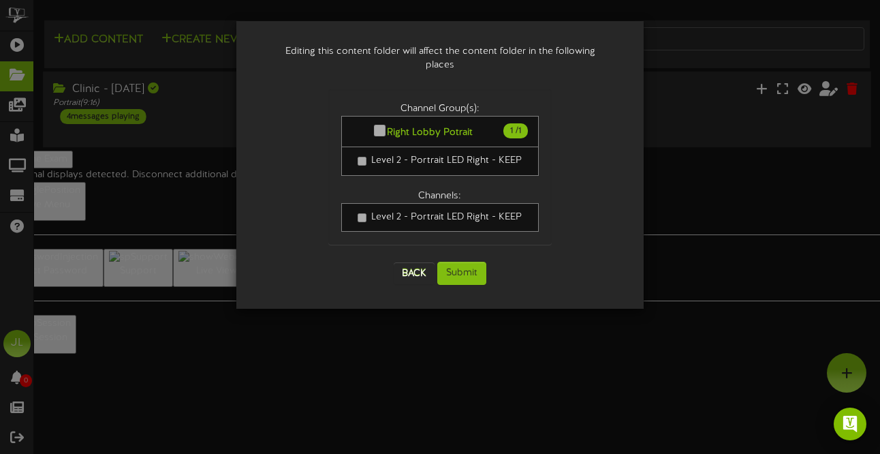
scroll to position [0, 0]
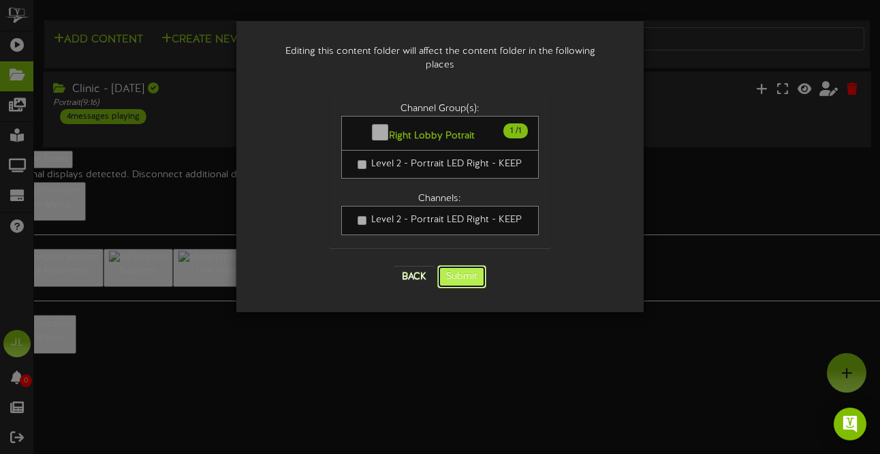
click at [467, 265] on button "Submit" at bounding box center [461, 276] width 49 height 23
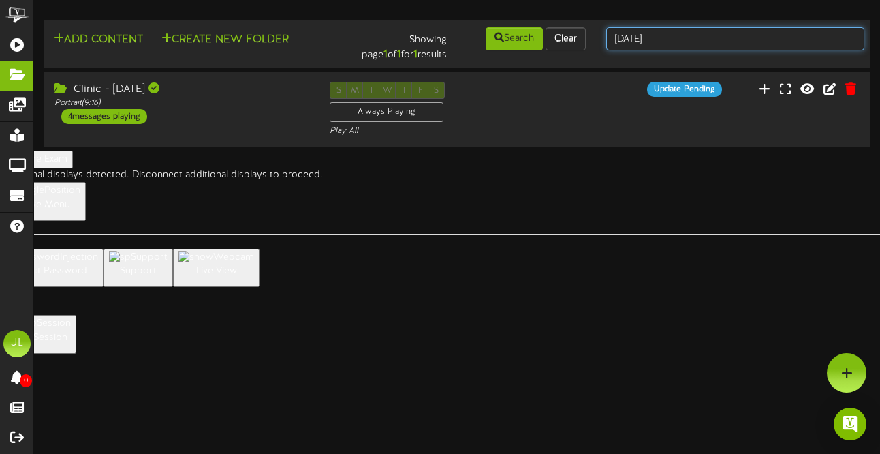
drag, startPoint x: 696, startPoint y: 36, endPoint x: 618, endPoint y: 35, distance: 78.3
click at [618, 35] on input "thursday" at bounding box center [735, 38] width 258 height 23
type input "t"
type input "spa"
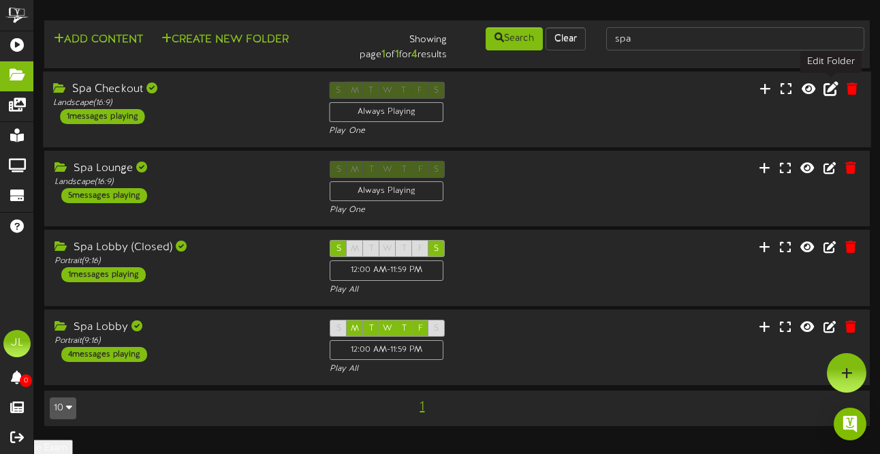
click at [828, 97] on button at bounding box center [830, 90] width 23 height 21
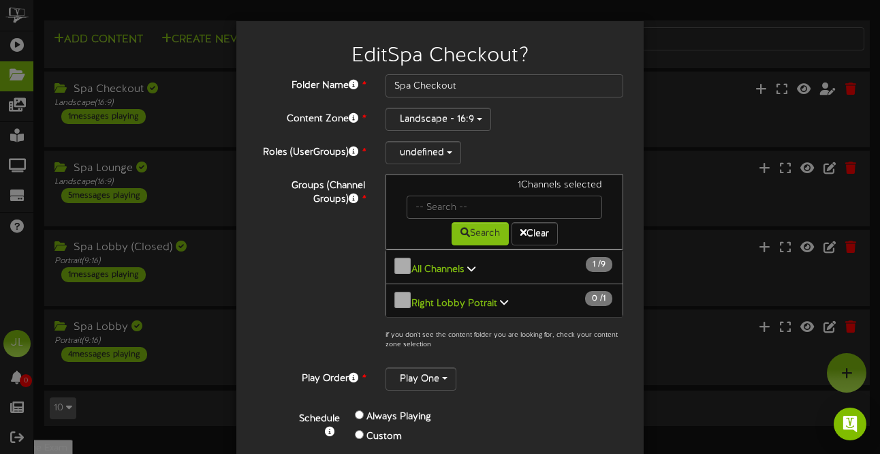
scroll to position [93, 0]
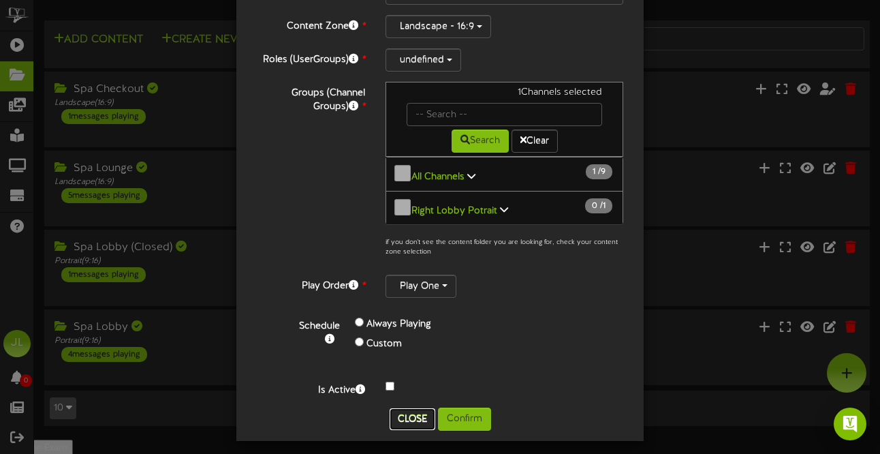
click at [405, 415] on button "Close" at bounding box center [413, 419] width 46 height 22
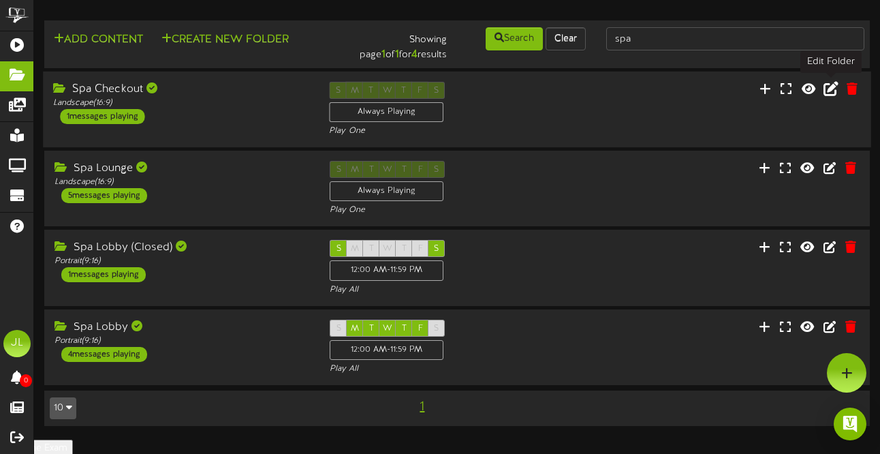
click at [840, 89] on button at bounding box center [830, 90] width 23 height 21
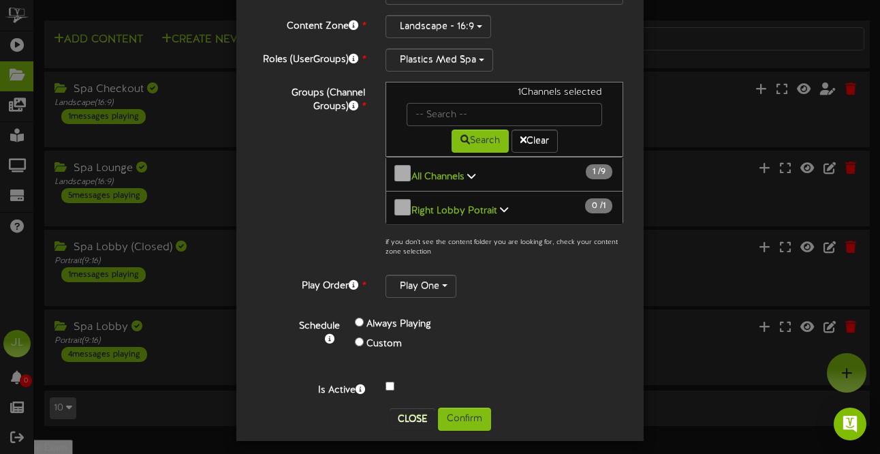
click at [366, 344] on div "Custom" at bounding box center [446, 344] width 182 height 20
click at [366, 336] on div "Custom" at bounding box center [446, 344] width 182 height 20
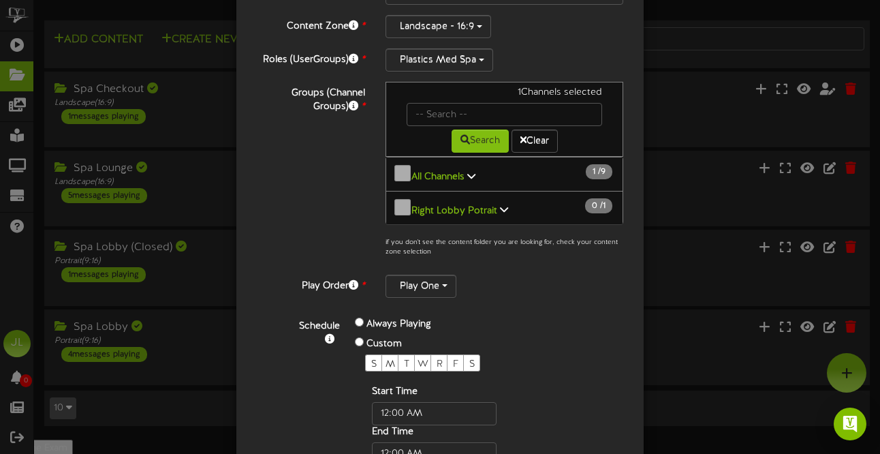
click at [379, 359] on div "S M T W R F S" at bounding box center [456, 362] width 182 height 17
click at [393, 359] on span "M" at bounding box center [390, 364] width 10 height 10
click at [407, 359] on span "T" at bounding box center [406, 364] width 5 height 10
click at [373, 359] on span "S" at bounding box center [373, 364] width 5 height 10
click at [430, 356] on div "S M T W R F S" at bounding box center [456, 362] width 182 height 17
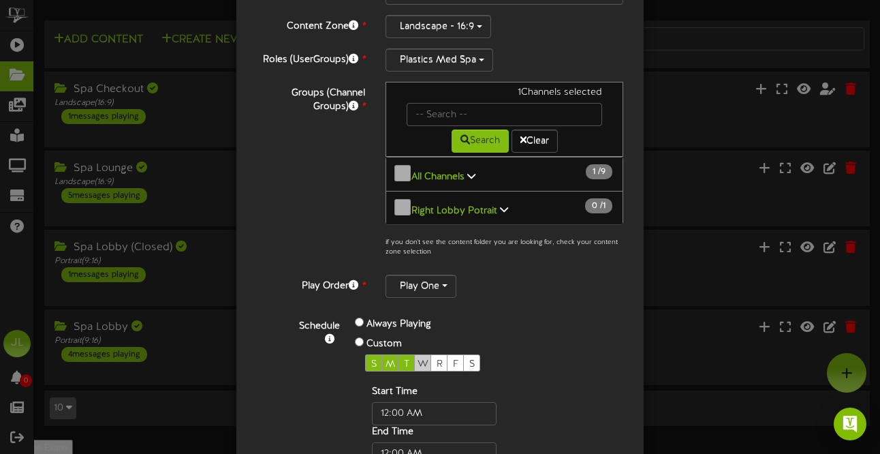
click at [426, 359] on span "W" at bounding box center [423, 364] width 11 height 10
click at [459, 356] on div "F" at bounding box center [455, 362] width 17 height 17
click at [473, 359] on span "S" at bounding box center [471, 364] width 5 height 10
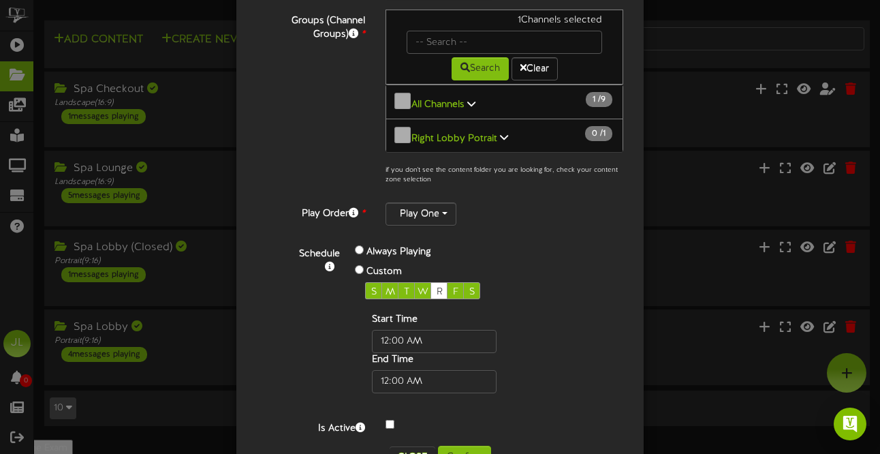
scroll to position [203, 0]
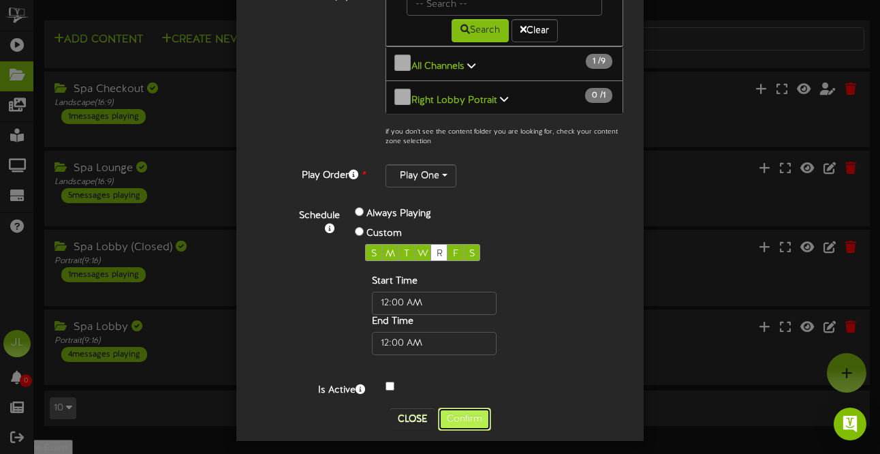
click at [472, 417] on button "Confirm" at bounding box center [464, 418] width 53 height 23
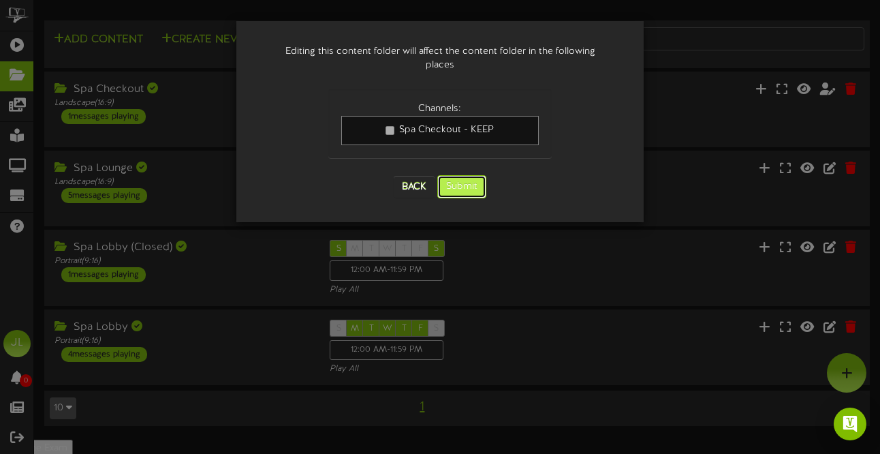
click at [463, 175] on button "Submit" at bounding box center [461, 186] width 49 height 23
